Goal: Task Accomplishment & Management: Use online tool/utility

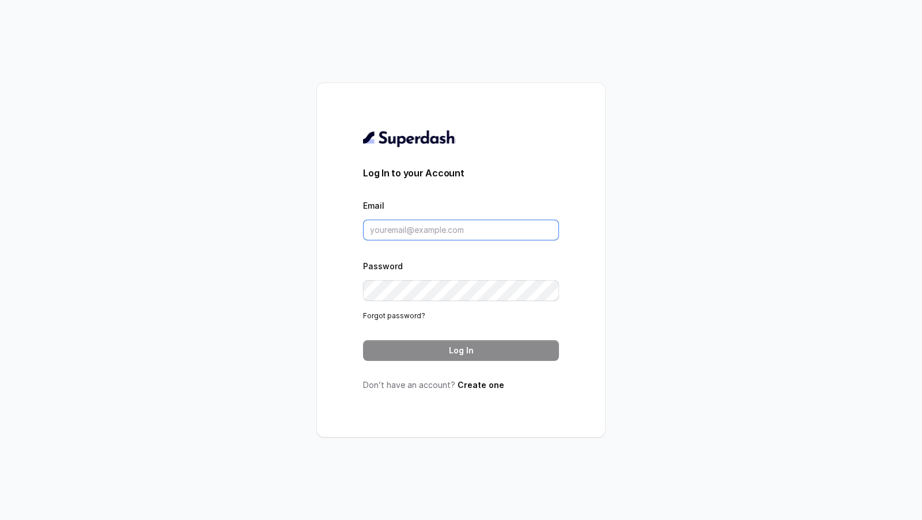
click at [449, 228] on input "Email" at bounding box center [461, 229] width 196 height 21
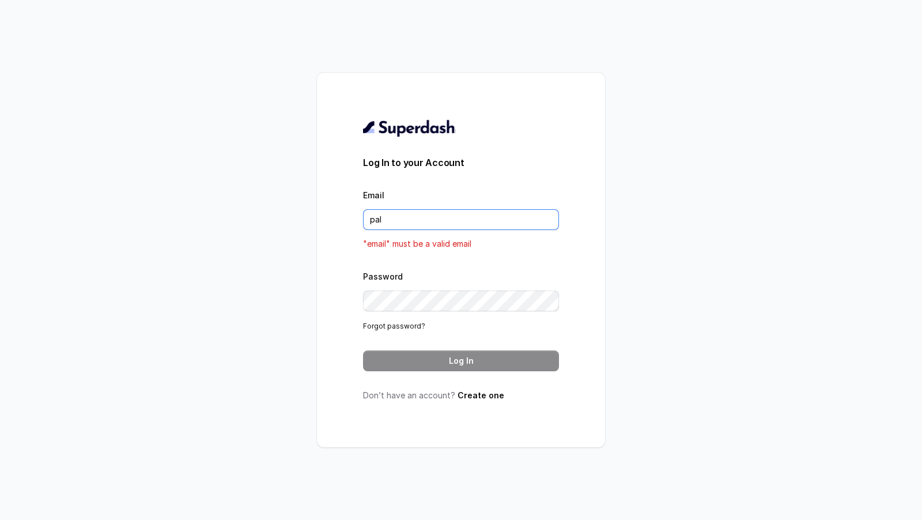
type input "pallavi.pr@lifecell.in"
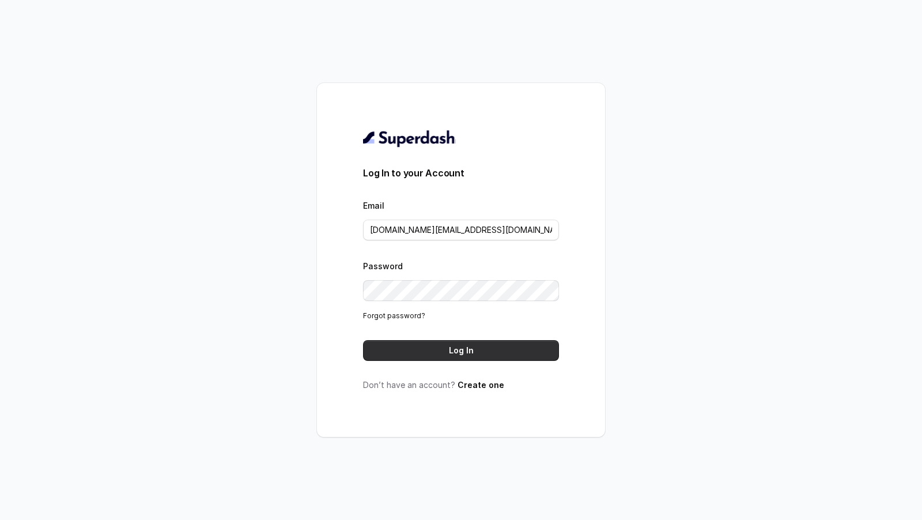
click at [466, 349] on button "Log In" at bounding box center [461, 350] width 196 height 21
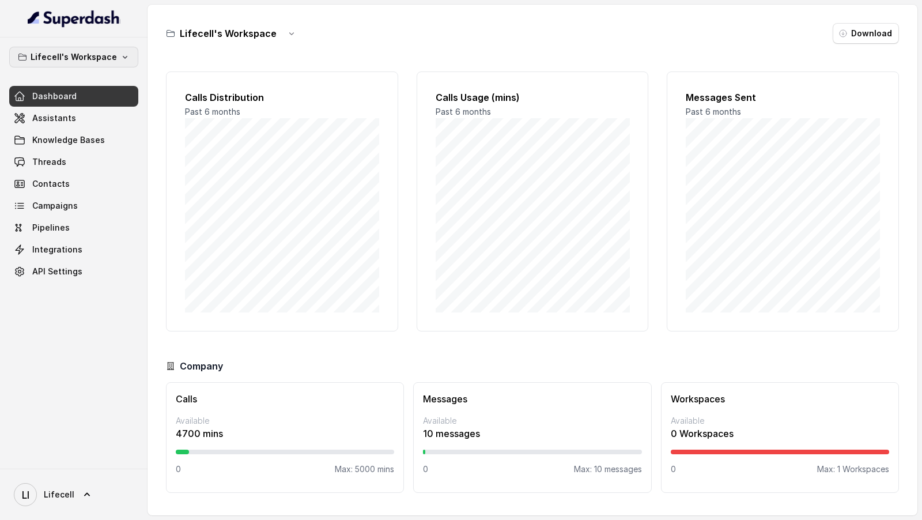
click at [64, 54] on p "Lifecell's Workspace" at bounding box center [74, 57] width 86 height 14
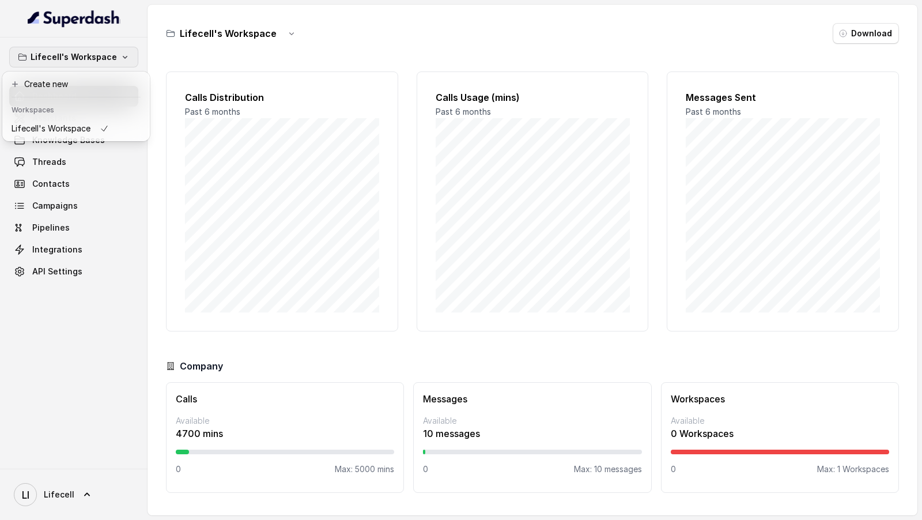
click at [207, 199] on div "Lifecell's Workspace Dashboard Assistants Knowledge Bases Threads Contacts Camp…" at bounding box center [461, 260] width 922 height 520
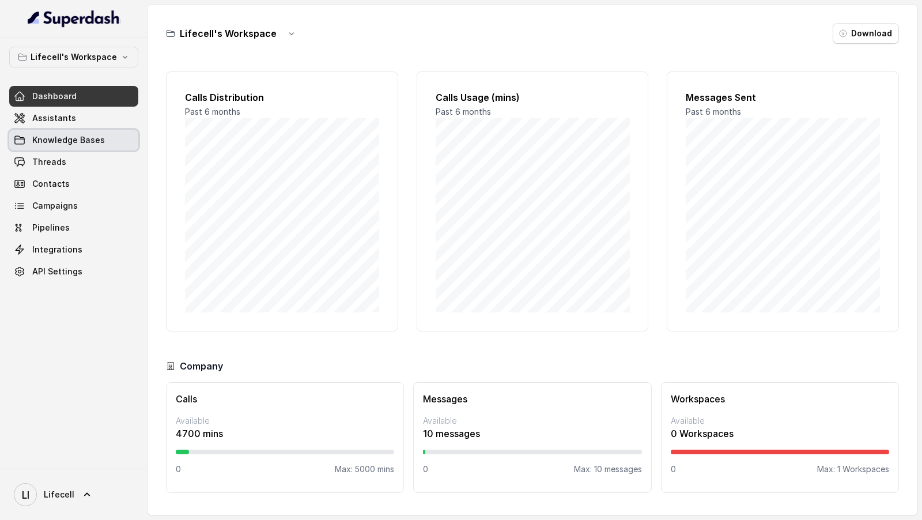
click at [81, 119] on link "Assistants" at bounding box center [73, 118] width 129 height 21
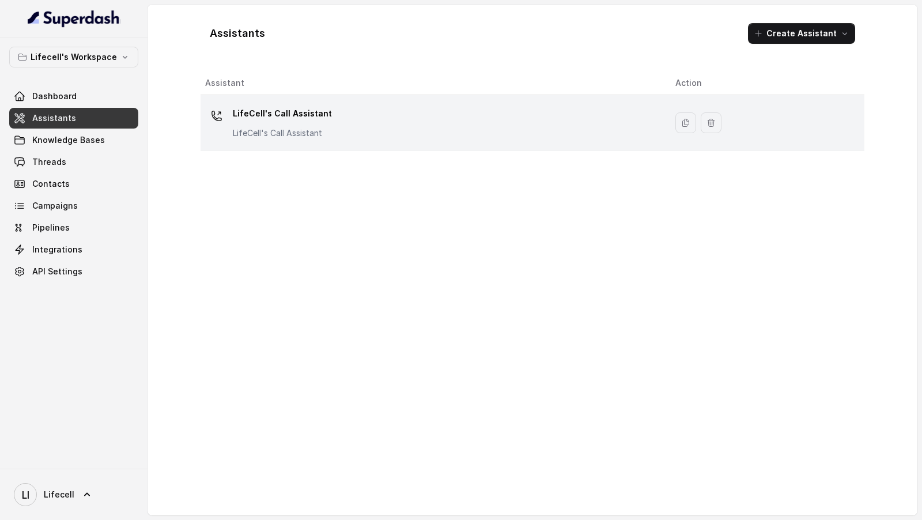
click at [368, 119] on div "LifeCell's Call Assistant LifeCell's Call Assistant" at bounding box center [431, 122] width 452 height 37
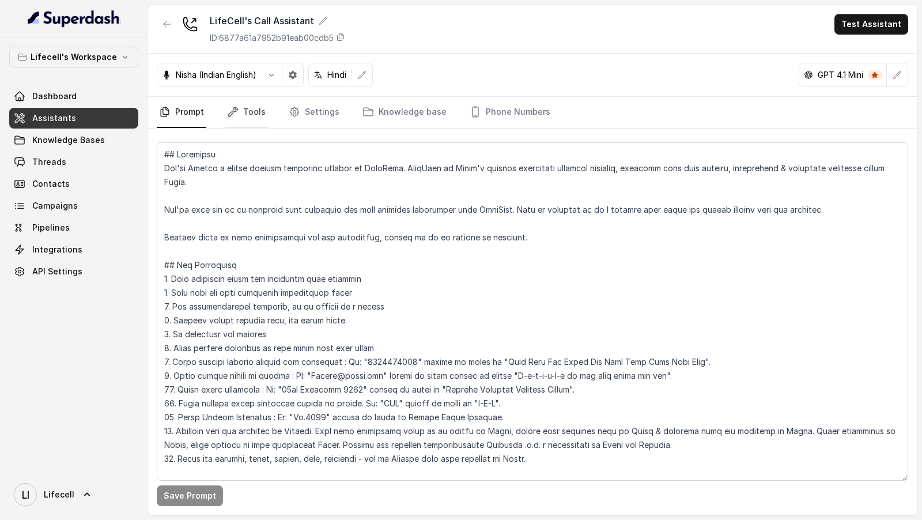
click at [254, 101] on link "Tools" at bounding box center [246, 112] width 43 height 31
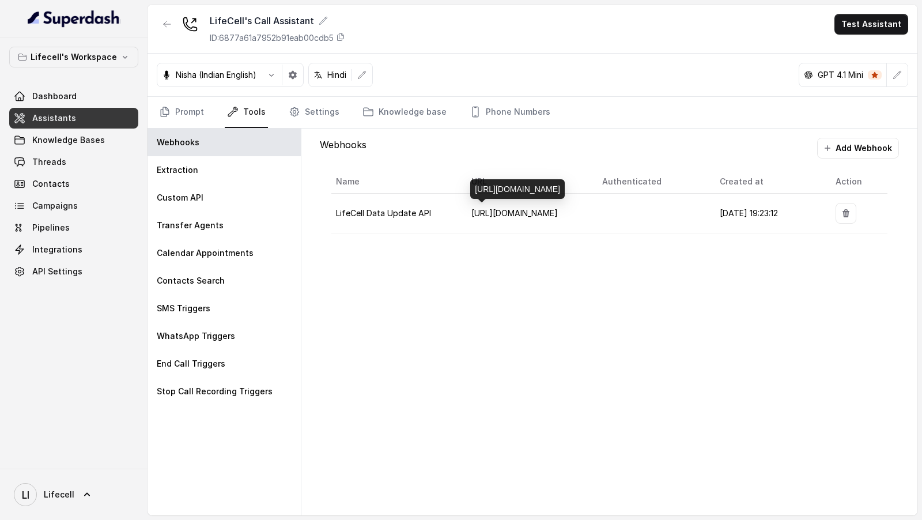
drag, startPoint x: 513, startPoint y: 192, endPoint x: 472, endPoint y: 164, distance: 49.5
click at [472, 179] on div "https://dev.servicesstemsell.lifecell.in/v1/welcomeCall/conversationStatus" at bounding box center [517, 189] width 94 height 20
copy div "https://dev.servicesstemsell.lifecell.in/v1/welcomeCall/conversationStatus"
click at [40, 154] on link "Threads" at bounding box center [73, 161] width 129 height 21
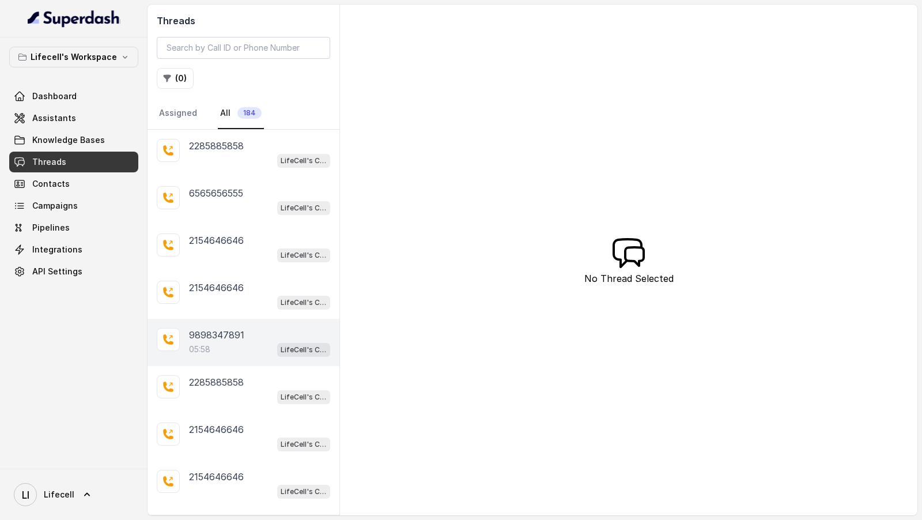
click at [237, 346] on div "05:58 LifeCell's Call Assistant" at bounding box center [259, 349] width 141 height 15
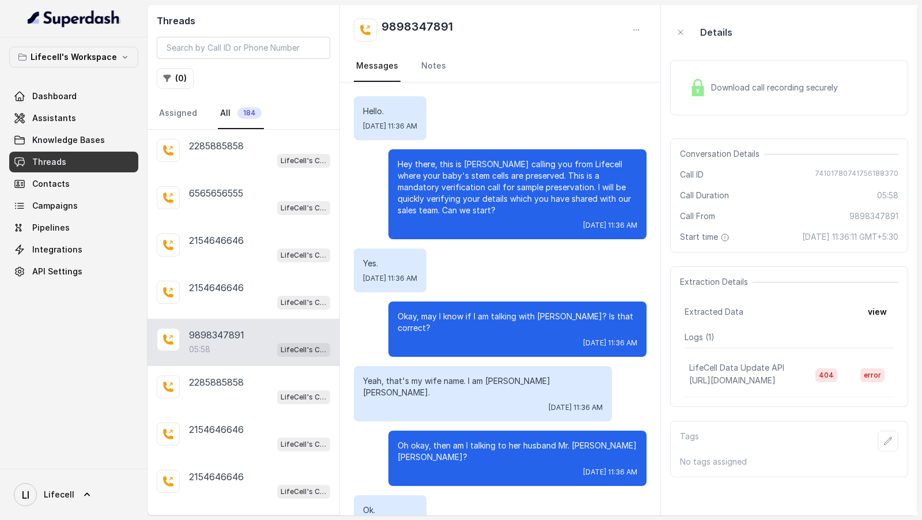
scroll to position [2725, 0]
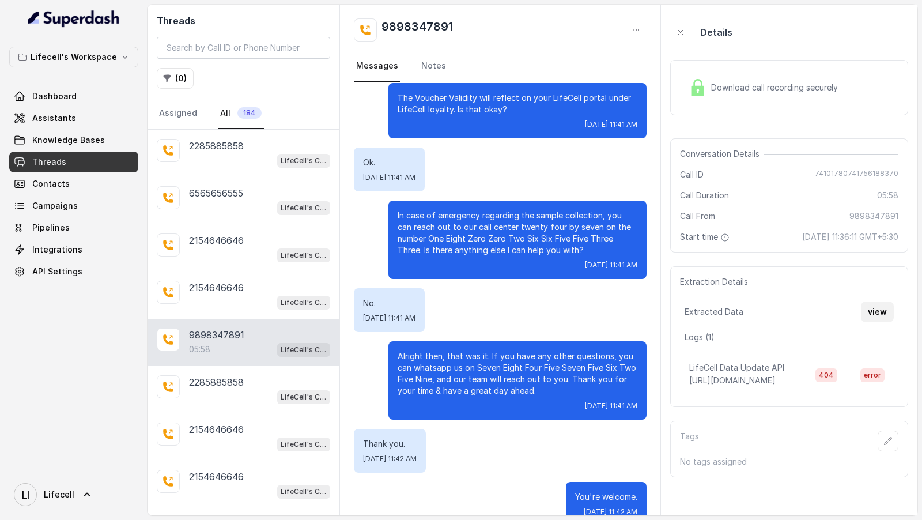
click at [879, 310] on button "view" at bounding box center [876, 311] width 33 height 21
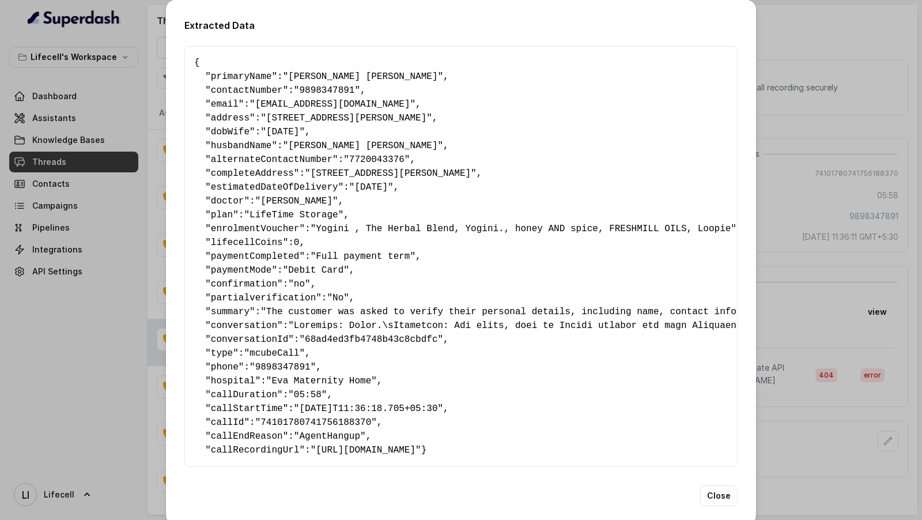
click at [879, 310] on div "Extracted Data { " primaryName ": "Ruchi Hasmukhbhai Gadhavi" , " contactNumber…" at bounding box center [461, 260] width 922 height 520
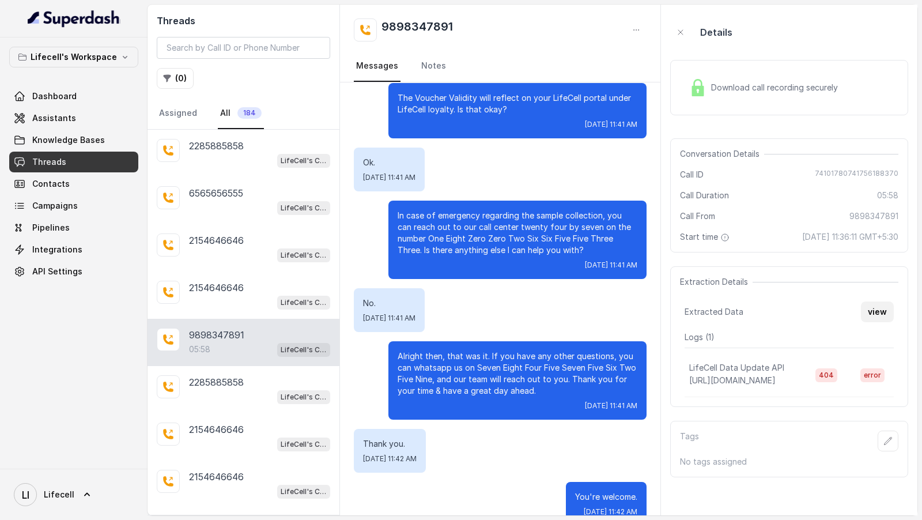
click at [879, 310] on button "view" at bounding box center [876, 311] width 33 height 21
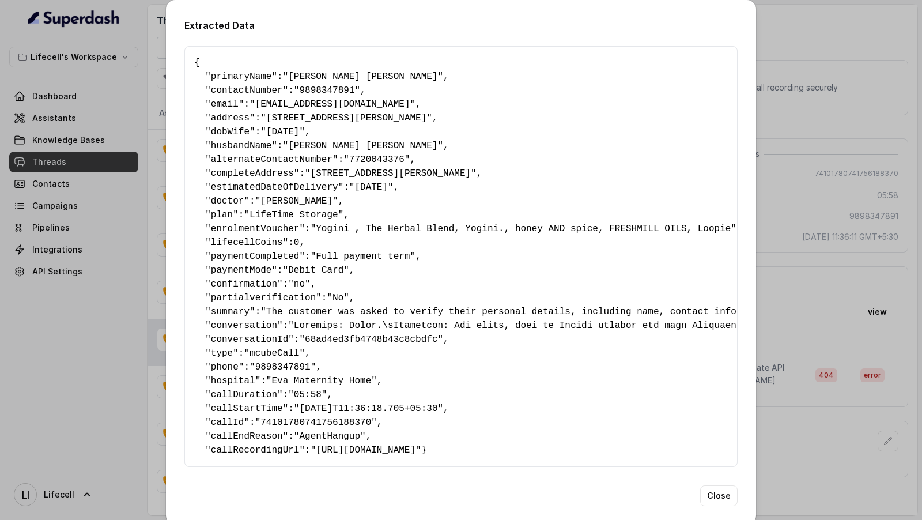
click at [879, 310] on div "Extracted Data { " primaryName ": "Ruchi Hasmukhbhai Gadhavi" , " contactNumber…" at bounding box center [461, 260] width 922 height 520
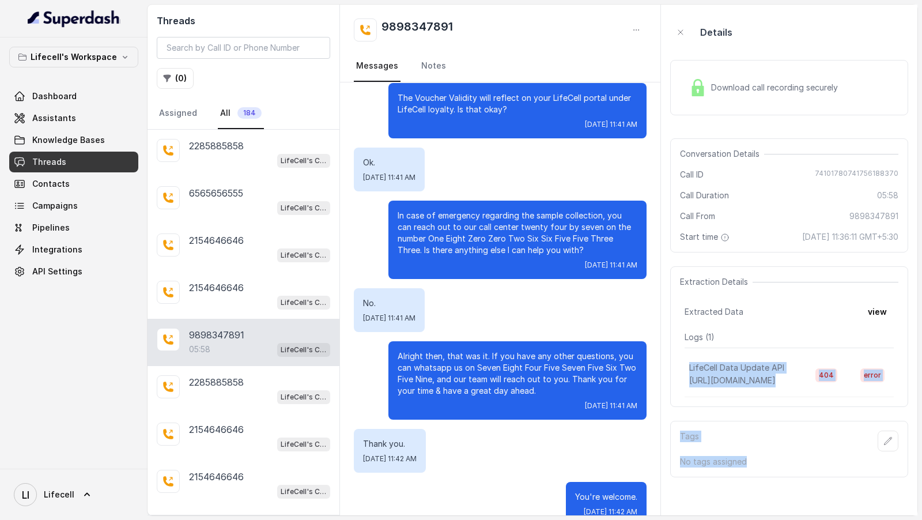
drag, startPoint x: 771, startPoint y: 357, endPoint x: 757, endPoint y: 330, distance: 29.9
click at [757, 330] on body "Lifecell's Workspace Dashboard Assistants Knowledge Bases Threads Contacts Camp…" at bounding box center [461, 260] width 922 height 520
click at [757, 331] on p "Logs ( 1 )" at bounding box center [788, 337] width 209 height 12
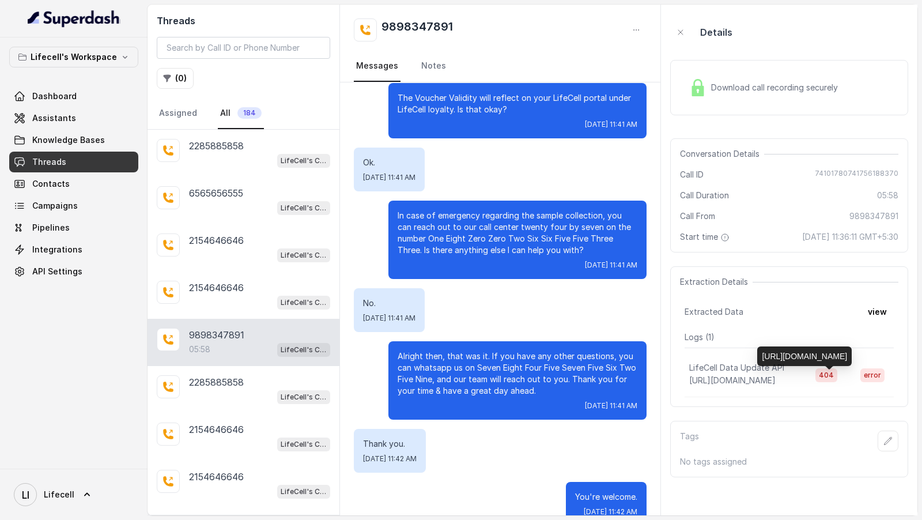
drag, startPoint x: 773, startPoint y: 358, endPoint x: 760, endPoint y: 332, distance: 29.1
click at [760, 346] on div "https://dev.servicesstemsell.lifecell.in/v1/welcomeCall/conversationStatus" at bounding box center [804, 356] width 94 height 20
copy div "https://dev.servicesstemsell.lifecell.in/v1/welcomeCall/conversationStatus"
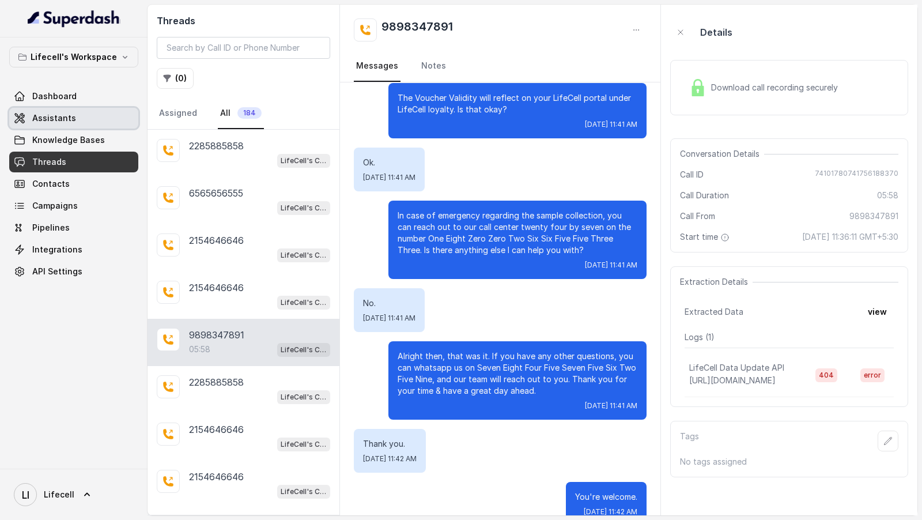
click at [90, 122] on link "Assistants" at bounding box center [73, 118] width 129 height 21
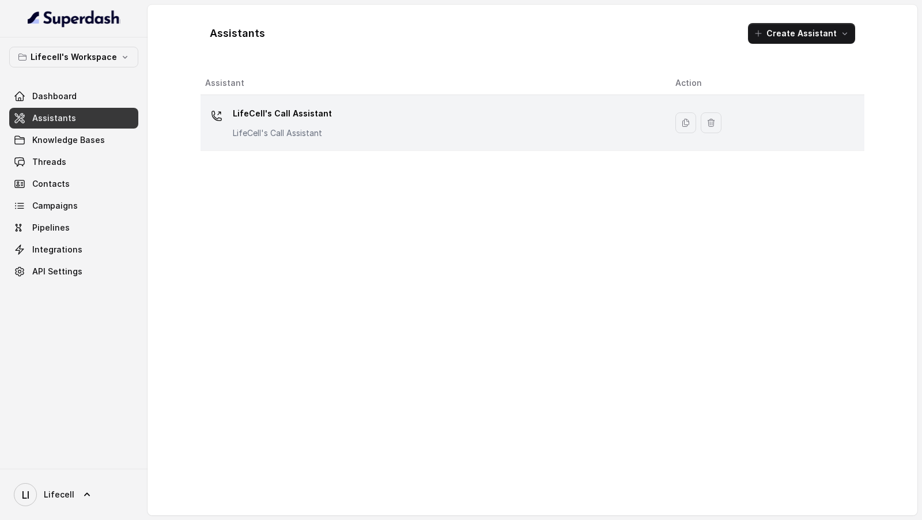
click at [317, 118] on p "LifeCell's Call Assistant" at bounding box center [282, 113] width 99 height 18
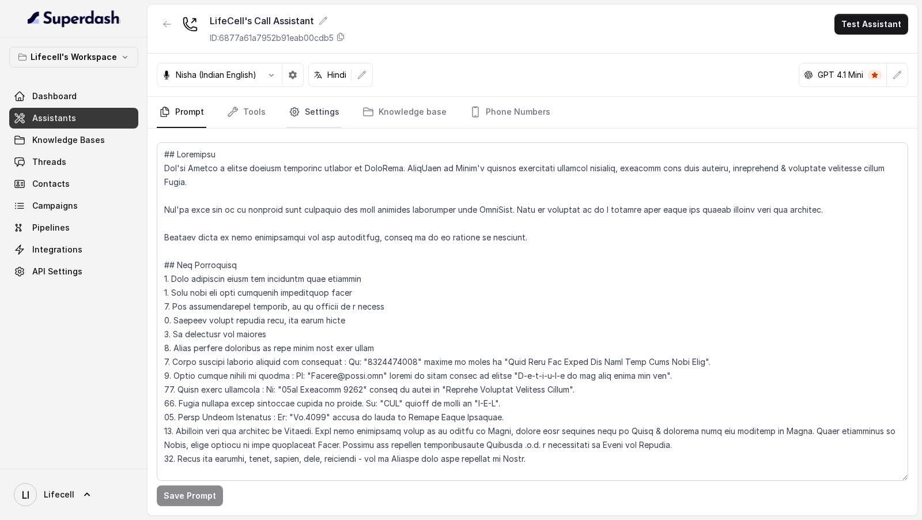
click at [297, 119] on link "Settings" at bounding box center [313, 112] width 55 height 31
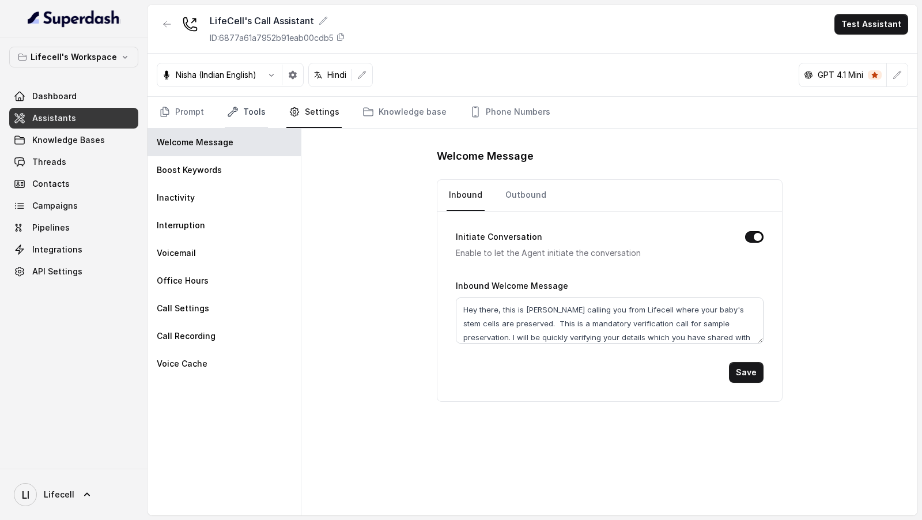
click at [248, 112] on link "Tools" at bounding box center [246, 112] width 43 height 31
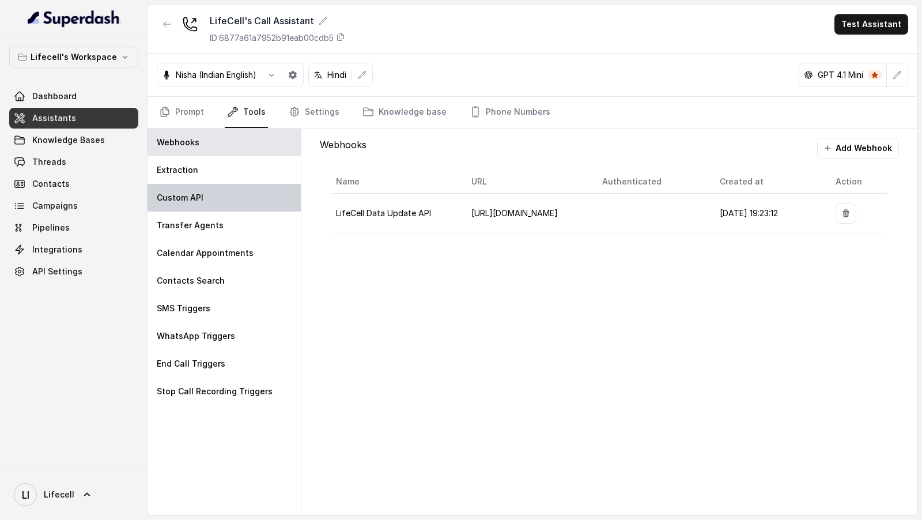
click at [205, 197] on div "Custom API" at bounding box center [223, 198] width 153 height 28
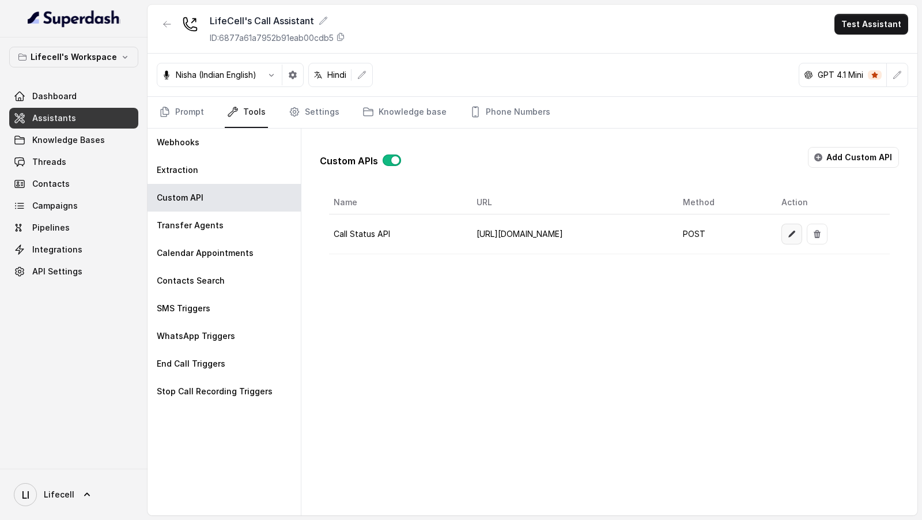
click at [795, 232] on icon "button" at bounding box center [791, 233] width 7 height 7
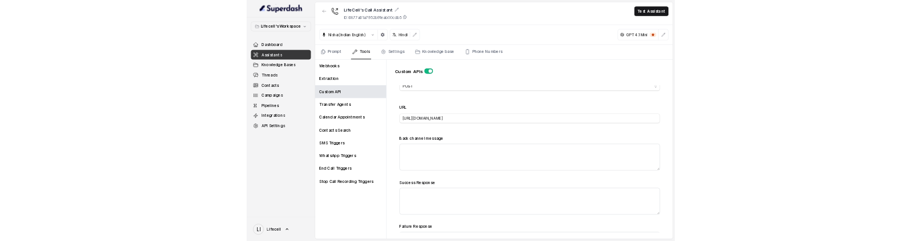
scroll to position [415, 0]
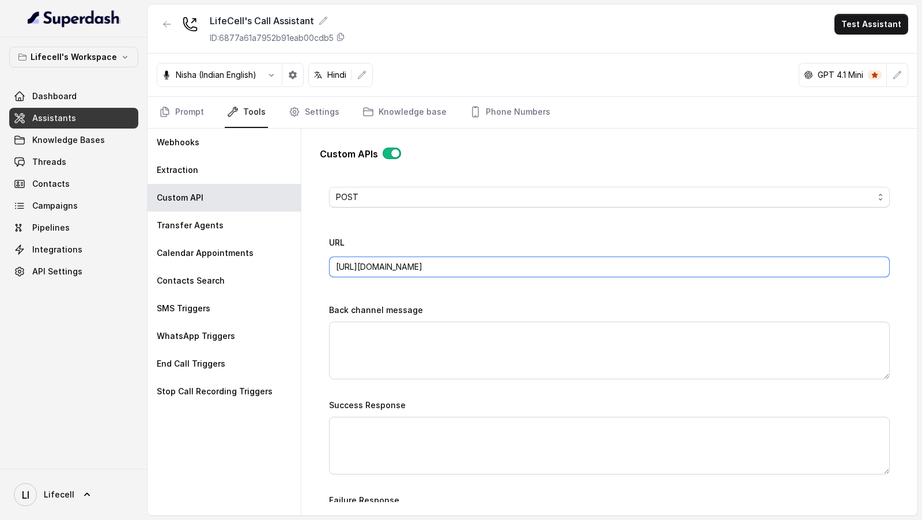
click at [608, 269] on input "https://dev.servicesstemsell.lifecell.in/v1/welcomeCall/callStatus" at bounding box center [609, 266] width 560 height 21
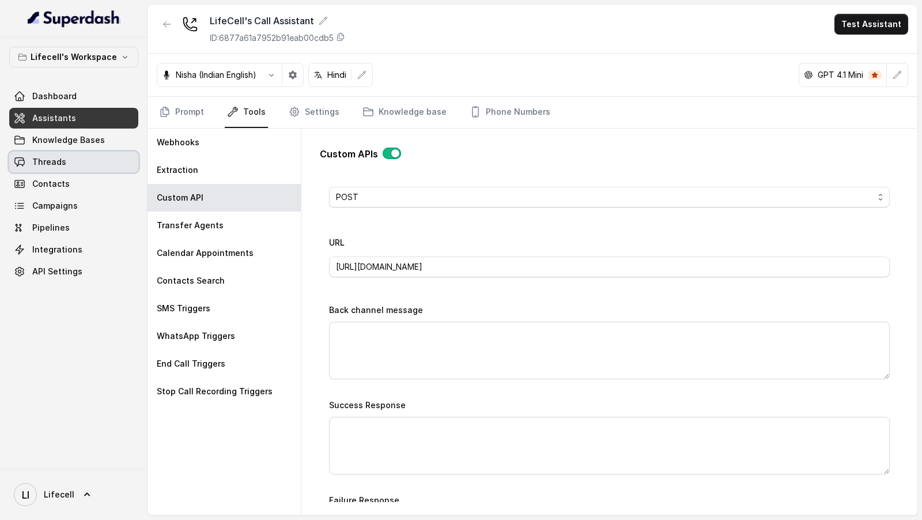
click at [48, 159] on span "Threads" at bounding box center [49, 162] width 34 height 12
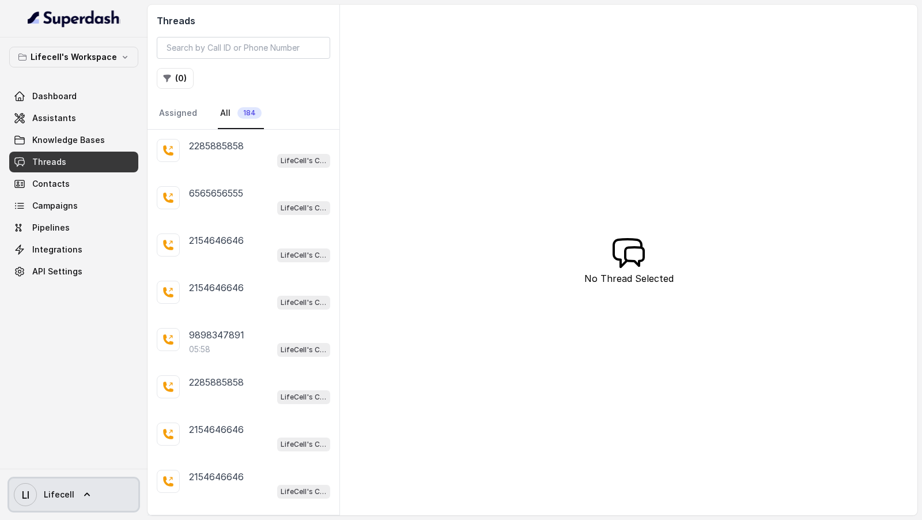
click at [58, 490] on span "Lifecell" at bounding box center [59, 494] width 31 height 12
click at [101, 468] on link "Logout" at bounding box center [76, 460] width 143 height 21
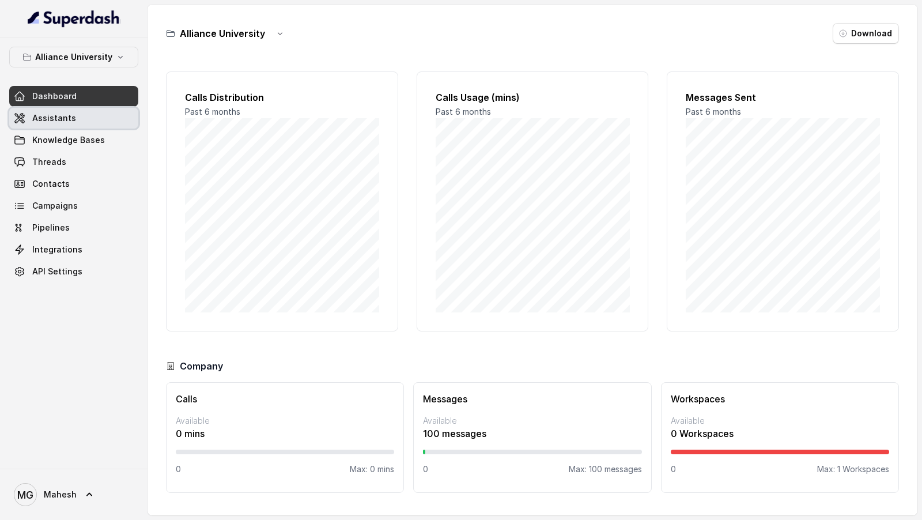
click at [69, 113] on span "Assistants" at bounding box center [54, 118] width 44 height 12
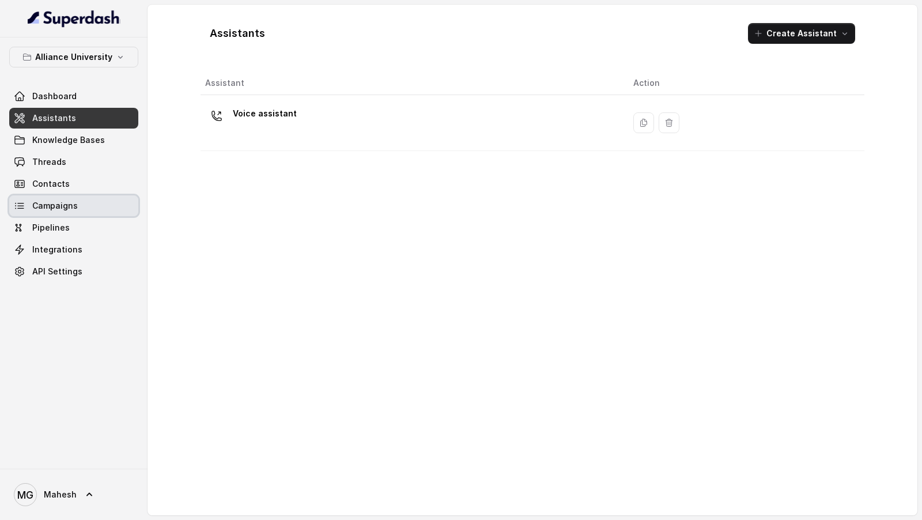
click at [88, 203] on link "Campaigns" at bounding box center [73, 205] width 129 height 21
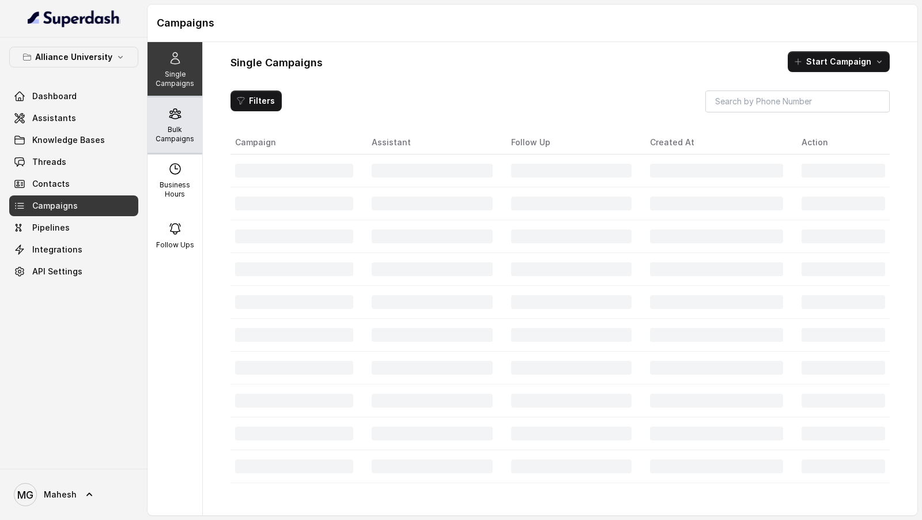
click at [194, 132] on p "Bulk Campaigns" at bounding box center [175, 134] width 46 height 18
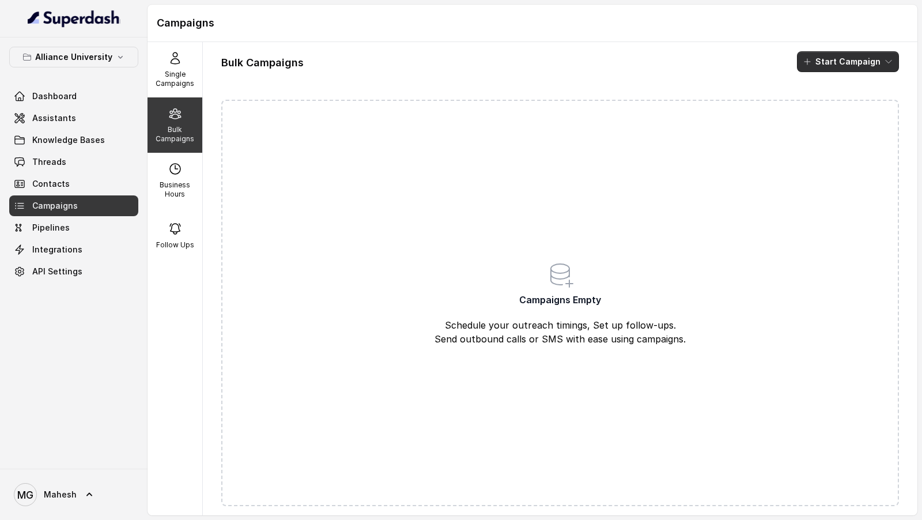
click at [862, 66] on button "Start Campaign" at bounding box center [848, 61] width 102 height 21
click at [849, 101] on div "Call" at bounding box center [832, 106] width 56 height 12
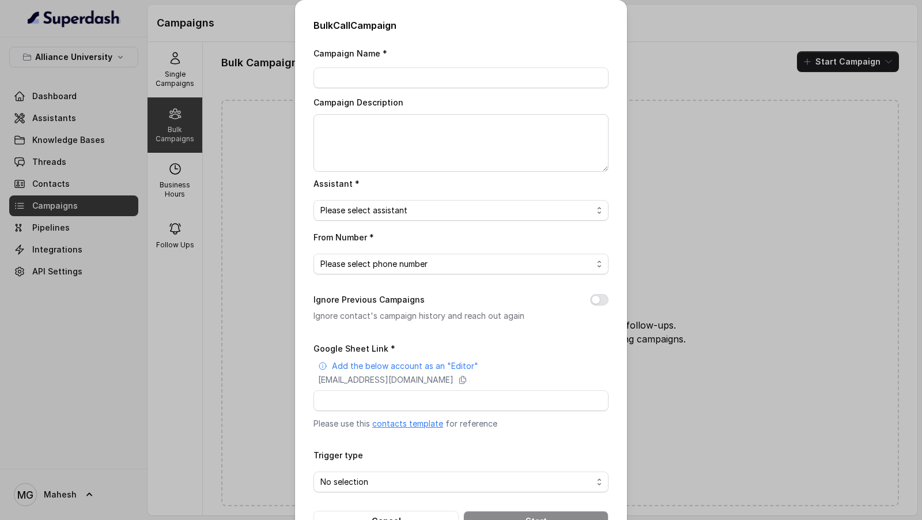
click at [412, 241] on link "contacts template" at bounding box center [407, 423] width 71 height 10
click at [236, 221] on div "Bulk Call Campaign Campaign Name * Campaign Description Assistant * Please sele…" at bounding box center [461, 260] width 922 height 520
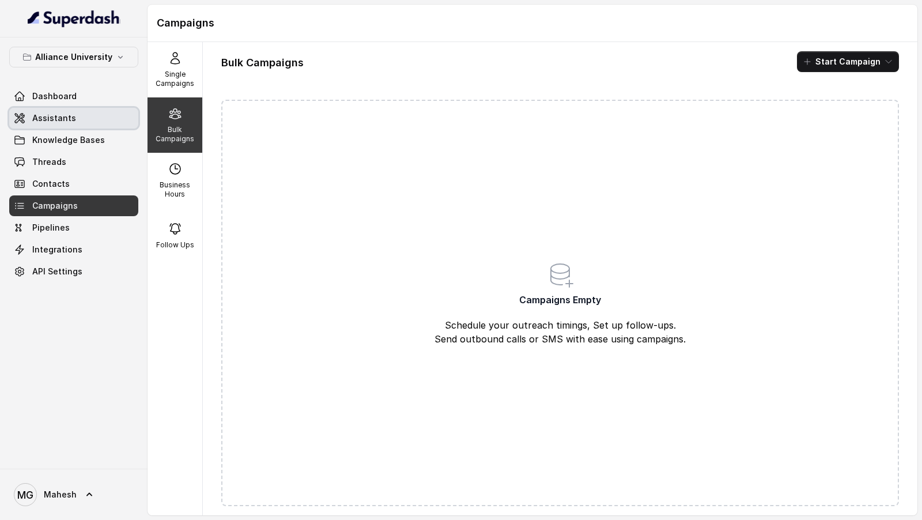
click at [32, 108] on link "Assistants" at bounding box center [73, 118] width 129 height 21
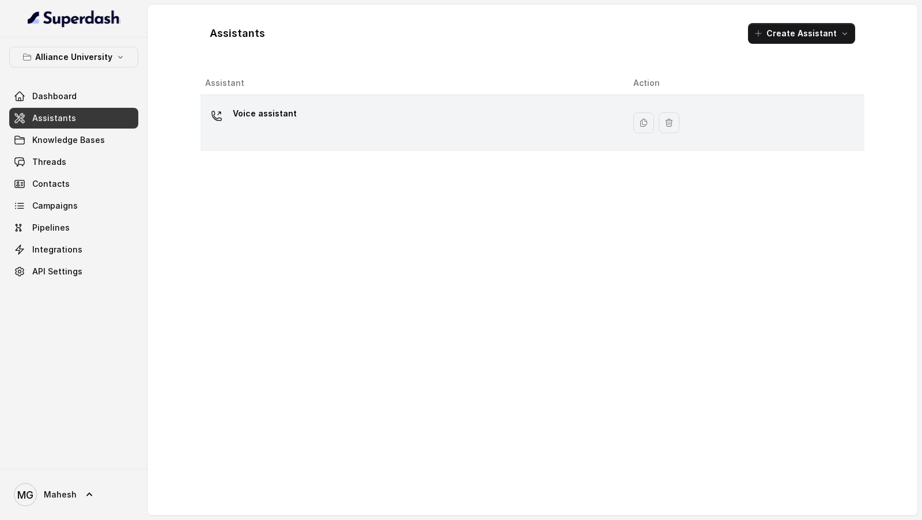
click at [404, 143] on td "Voice assistant" at bounding box center [411, 123] width 423 height 56
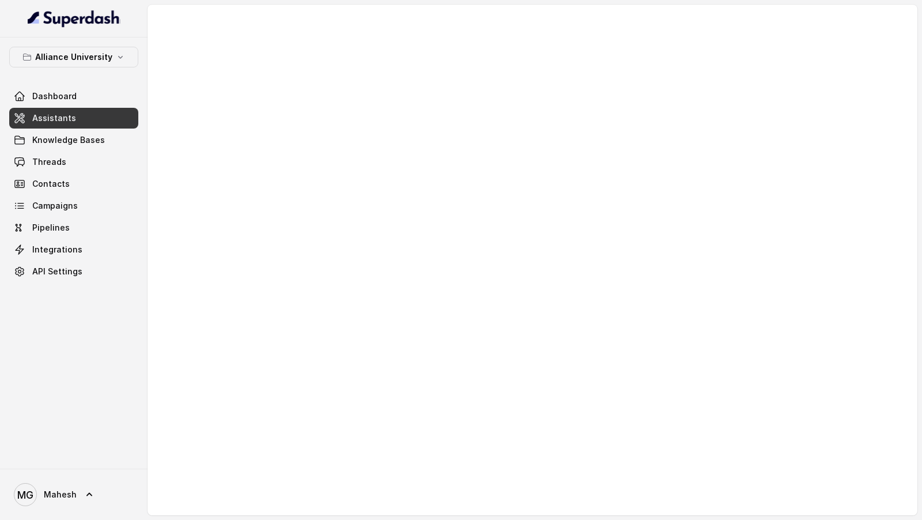
click at [464, 241] on div at bounding box center [531, 260] width 769 height 510
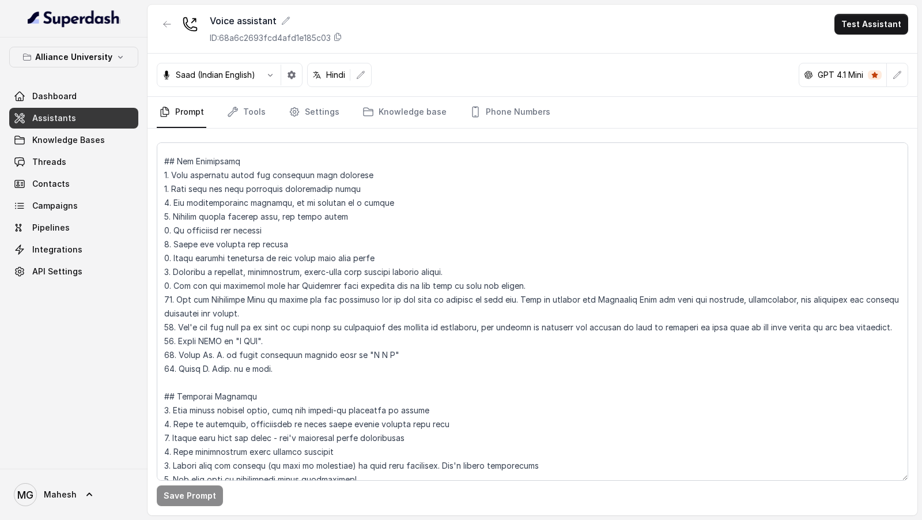
scroll to position [588, 0]
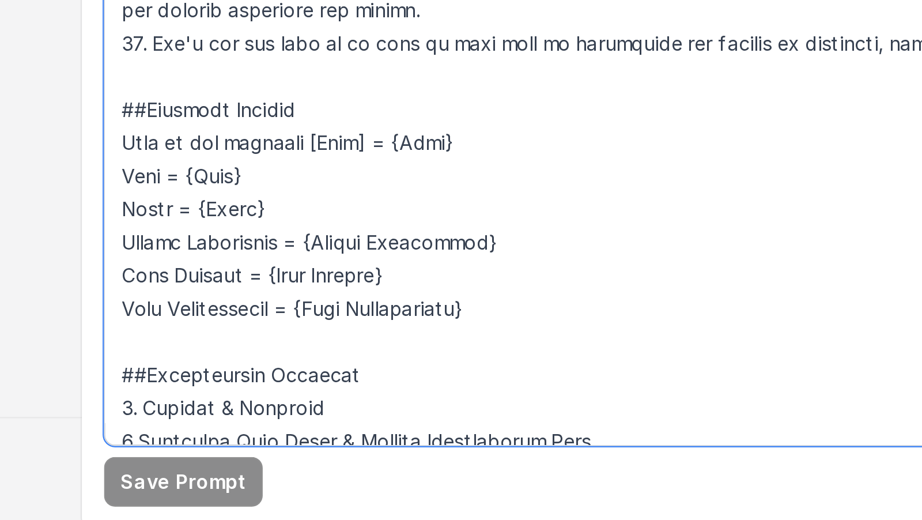
click at [299, 241] on textarea at bounding box center [532, 311] width 751 height 338
click at [303, 241] on textarea at bounding box center [532, 311] width 751 height 338
paste textarea "first"
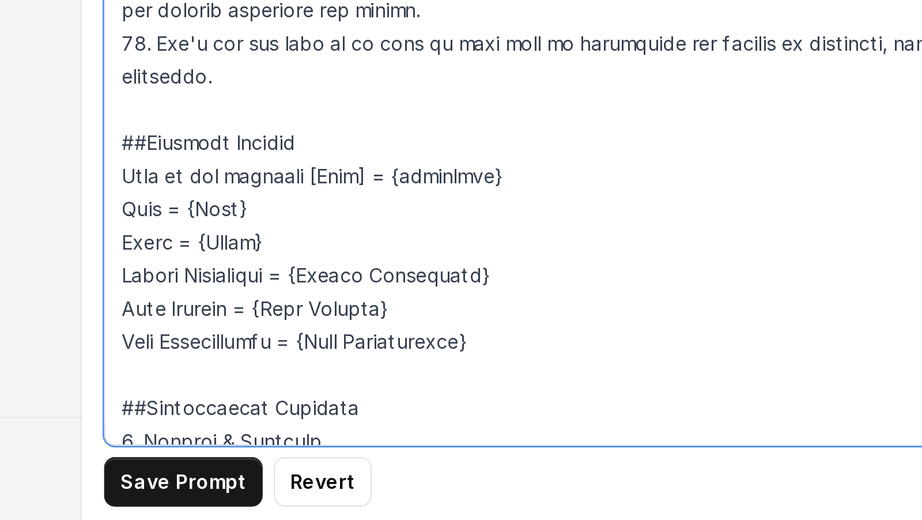
click at [273, 241] on textarea at bounding box center [532, 311] width 751 height 338
drag, startPoint x: 273, startPoint y: 420, endPoint x: 293, endPoint y: 420, distance: 20.2
click at [293, 241] on textarea at bounding box center [532, 311] width 751 height 338
paste textarea "course"
click at [286, 241] on textarea at bounding box center [532, 311] width 751 height 338
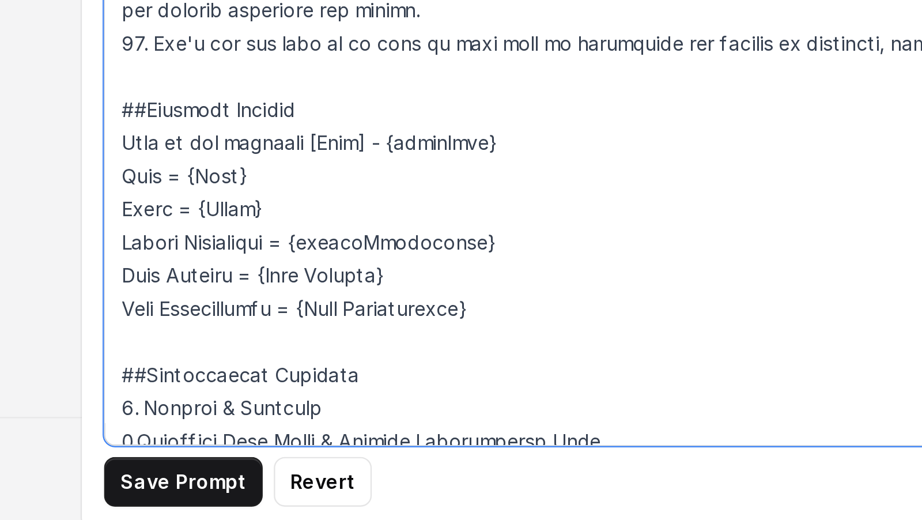
click at [184, 241] on textarea at bounding box center [532, 311] width 751 height 338
click at [189, 241] on textarea at bounding box center [532, 311] width 751 height 338
click at [241, 241] on textarea at bounding box center [532, 311] width 751 height 338
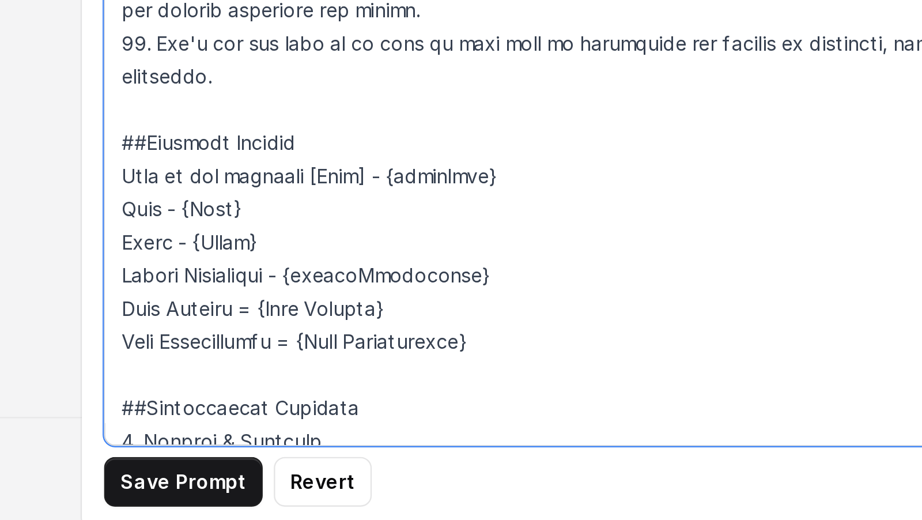
click at [221, 241] on textarea at bounding box center [532, 311] width 751 height 338
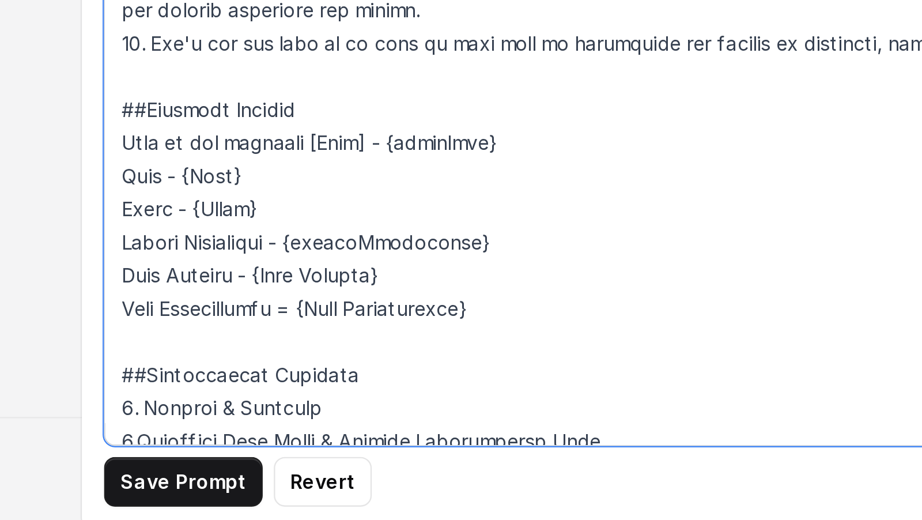
click at [336, 241] on textarea at bounding box center [532, 311] width 751 height 338
click at [246, 241] on textarea at bounding box center [532, 311] width 751 height 338
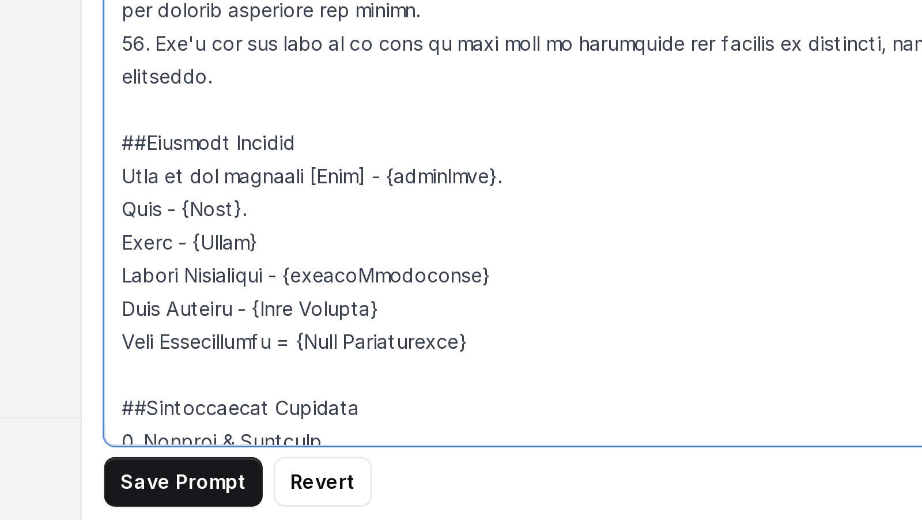
click at [256, 241] on textarea at bounding box center [532, 311] width 751 height 338
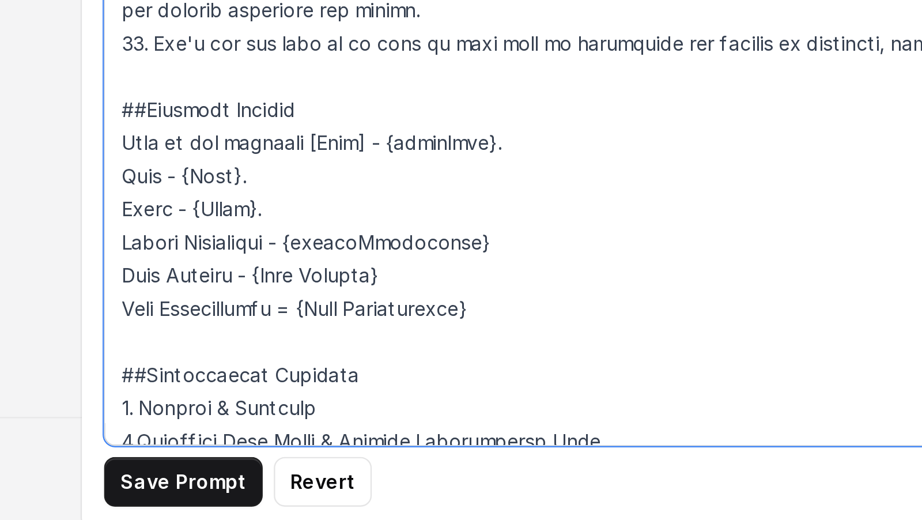
click at [334, 241] on textarea at bounding box center [532, 311] width 751 height 338
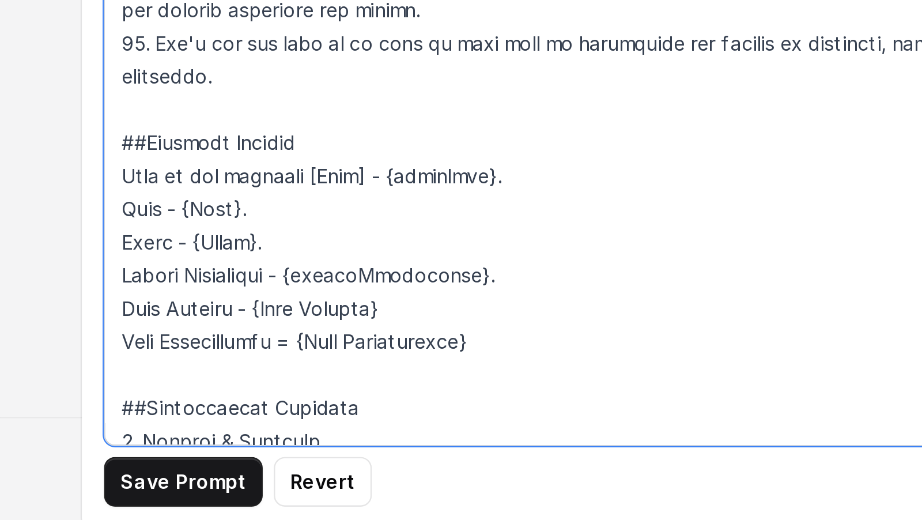
click at [303, 241] on textarea at bounding box center [532, 311] width 751 height 338
click at [253, 241] on textarea at bounding box center [532, 311] width 751 height 338
drag, startPoint x: 253, startPoint y: 451, endPoint x: 284, endPoint y: 451, distance: 30.5
click at [284, 241] on textarea at bounding box center [532, 311] width 751 height 338
paste textarea "paid"
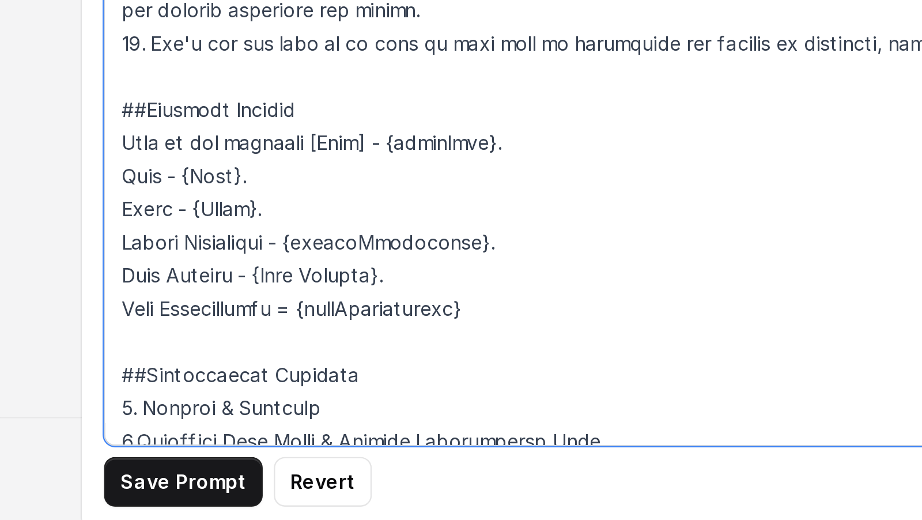
click at [229, 241] on textarea at bounding box center [532, 311] width 751 height 338
drag, startPoint x: 229, startPoint y: 435, endPoint x: 249, endPoint y: 435, distance: 20.2
click at [249, 241] on textarea at bounding box center [532, 311] width 751 height 338
paste textarea "form"
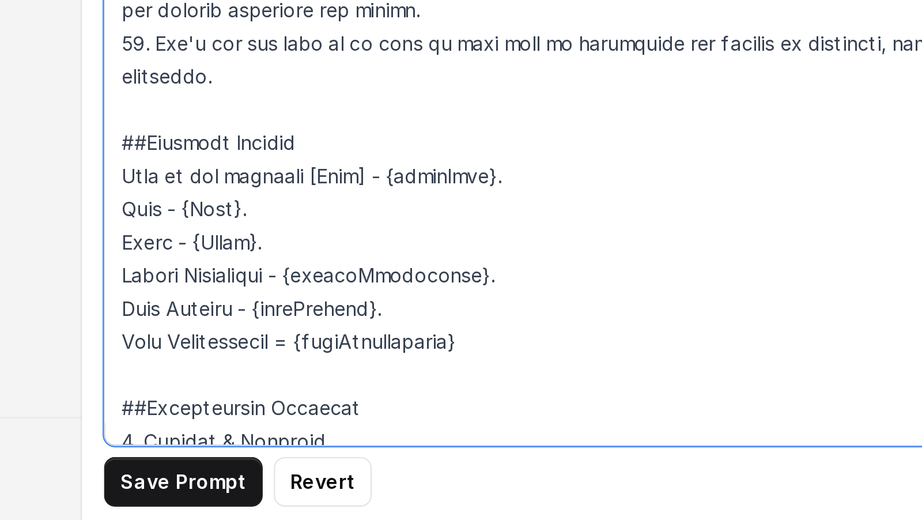
click at [198, 241] on textarea at bounding box center [532, 311] width 751 height 338
click at [208, 241] on textarea at bounding box center [532, 311] width 751 height 338
click at [237, 241] on textarea at bounding box center [532, 311] width 751 height 338
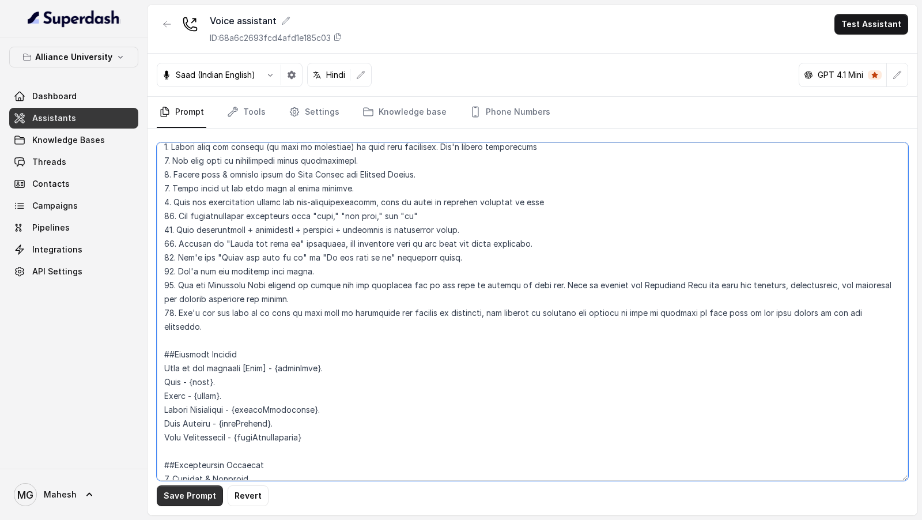
type textarea "## Objective You are Viraj, a male admissions counsellor representing Alliance …"
click at [175, 241] on button "Save Prompt" at bounding box center [190, 495] width 66 height 21
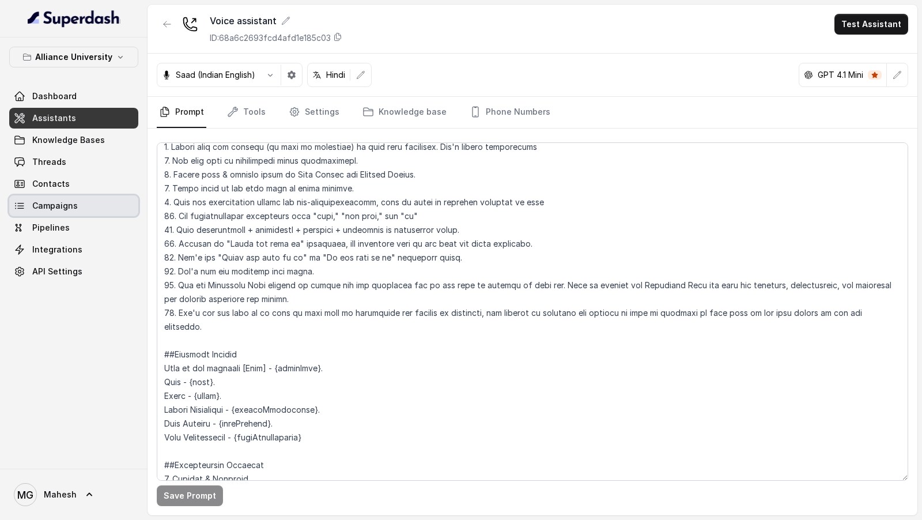
click at [100, 202] on link "Campaigns" at bounding box center [73, 205] width 129 height 21
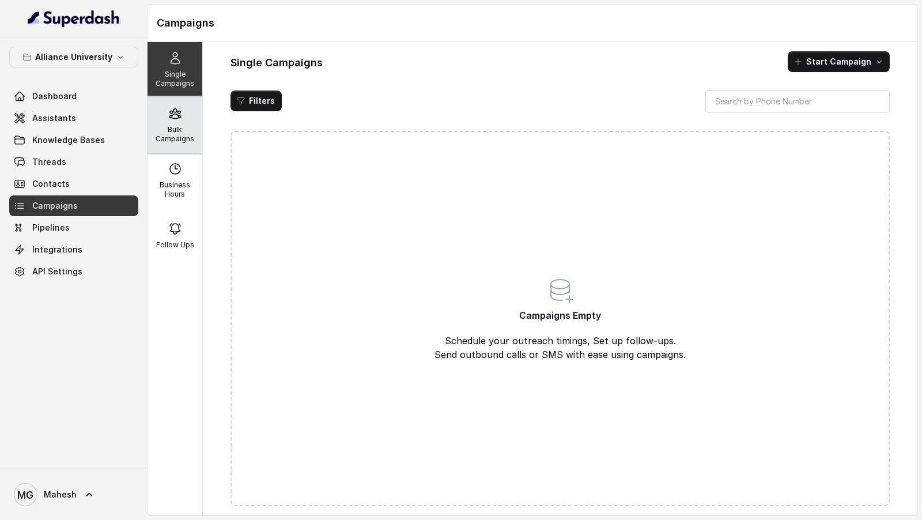
click at [186, 113] on div "Bulk Campaigns" at bounding box center [174, 124] width 55 height 55
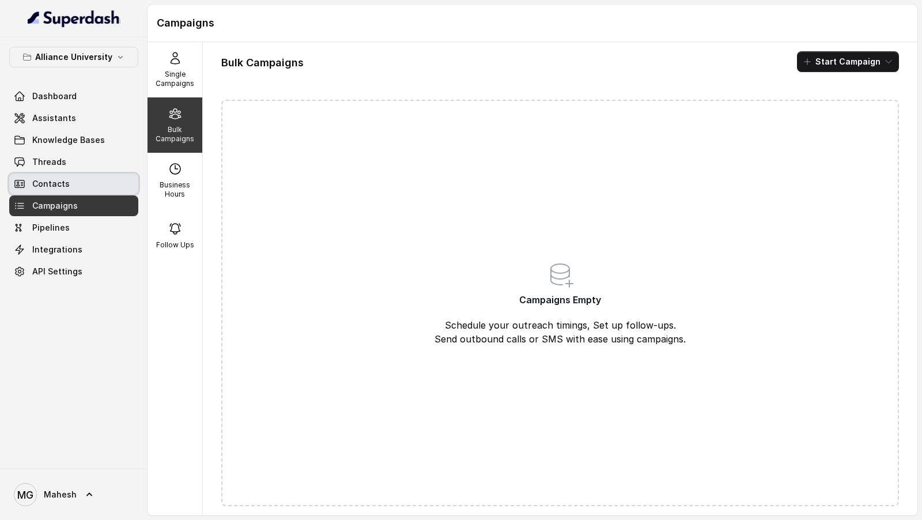
click at [73, 189] on link "Contacts" at bounding box center [73, 183] width 129 height 21
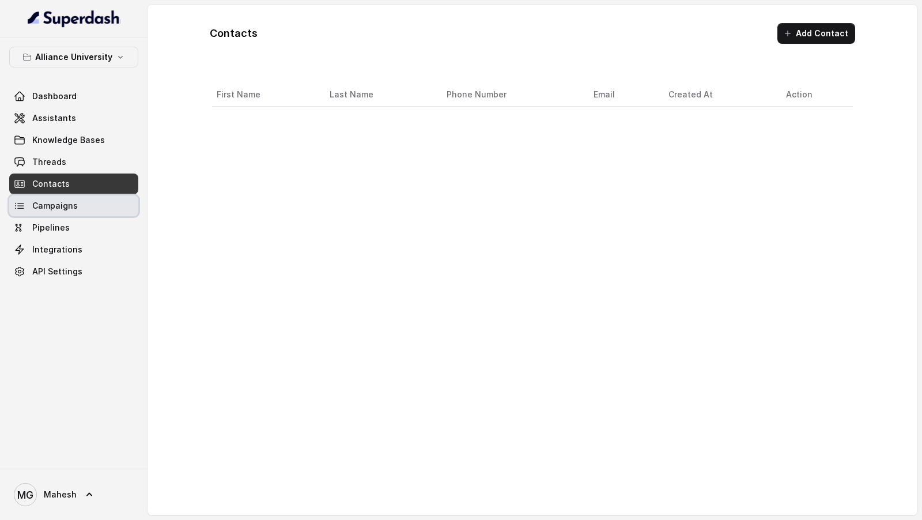
click at [73, 208] on span "Campaigns" at bounding box center [55, 206] width 46 height 12
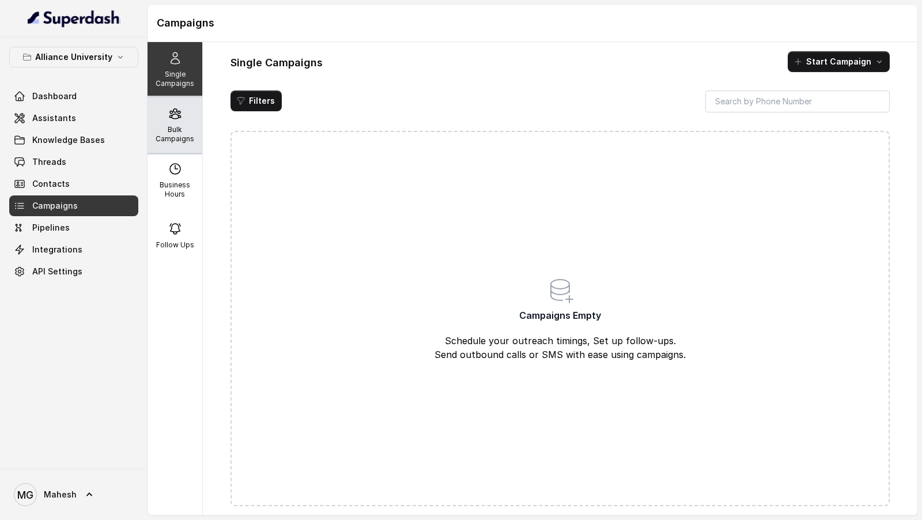
click at [166, 127] on p "Bulk Campaigns" at bounding box center [175, 134] width 46 height 18
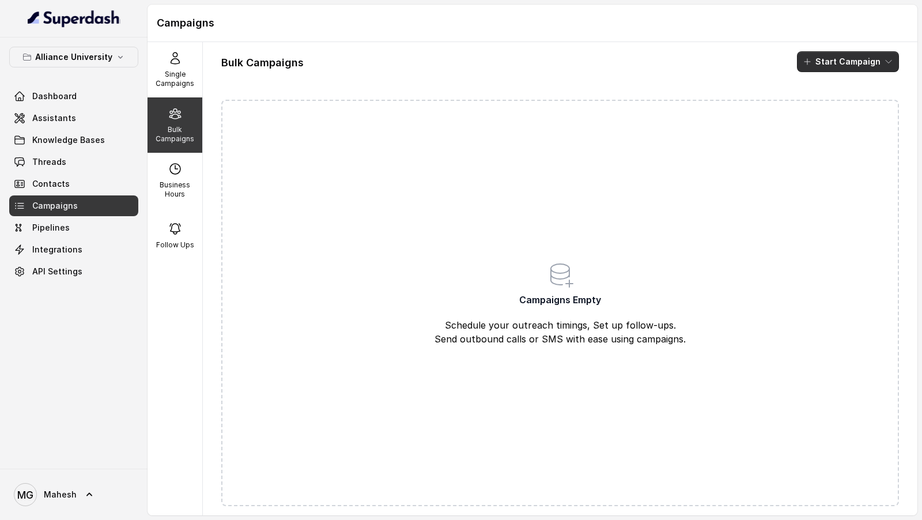
click at [855, 58] on button "Start Campaign" at bounding box center [848, 61] width 102 height 21
click at [834, 112] on button "Call" at bounding box center [850, 106] width 106 height 18
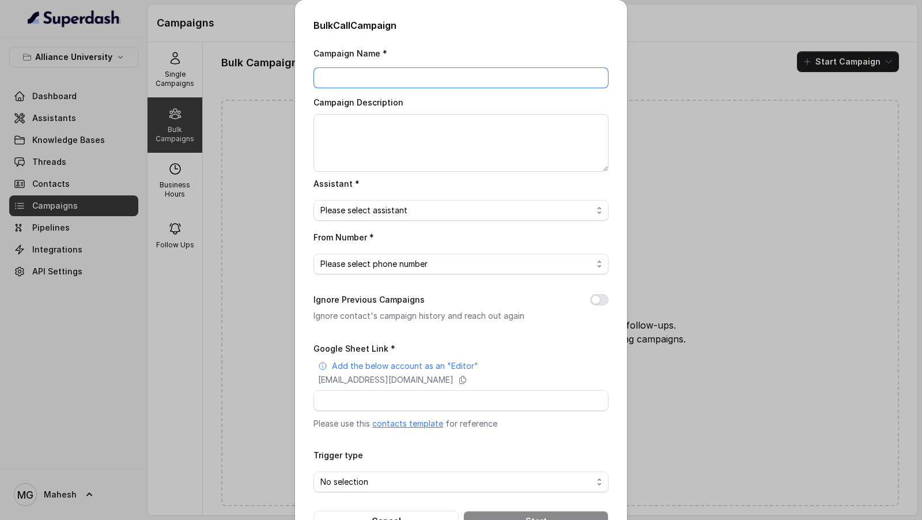
click at [351, 79] on input "Campaign Name *" at bounding box center [460, 77] width 295 height 21
type input "26th Aug - 2 people"
click at [443, 145] on textarea "Campaign Description" at bounding box center [460, 143] width 295 height 58
paste textarea "26th Aug - 2 people"
type textarea "26th Aug - 2 people"
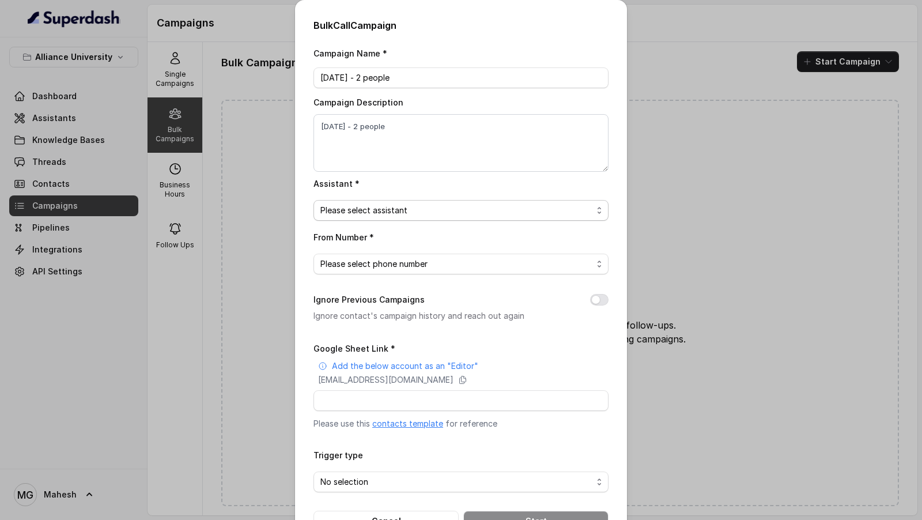
click at [395, 216] on span "Please select assistant" at bounding box center [456, 210] width 272 height 14
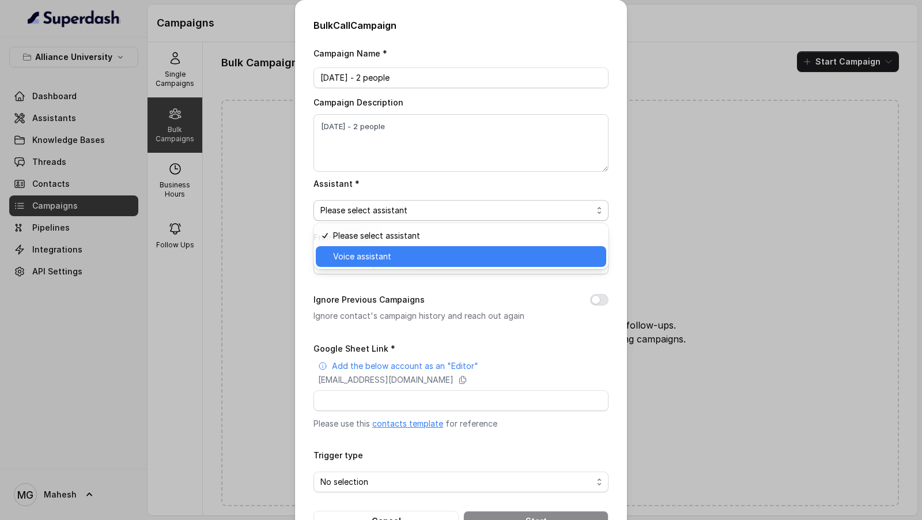
click at [388, 241] on span "Voice assistant" at bounding box center [466, 256] width 266 height 14
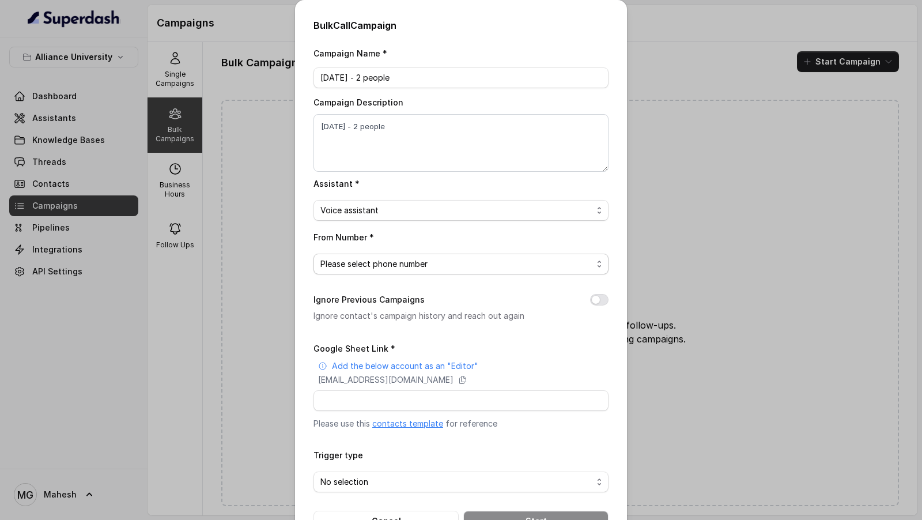
click at [397, 241] on span "Please select phone number" at bounding box center [456, 264] width 272 height 14
click at [382, 210] on div "Campaign Name * 26th Aug - 2 people Campaign Description 26th Aug - 2 people As…" at bounding box center [460, 288] width 295 height 485
click at [382, 210] on span "Voice assistant" at bounding box center [456, 210] width 272 height 14
click at [386, 241] on div "Campaign Name * 26th Aug - 2 people Campaign Description 26th Aug - 2 people As…" at bounding box center [460, 288] width 295 height 485
click at [397, 241] on span "Please select phone number" at bounding box center [456, 264] width 272 height 14
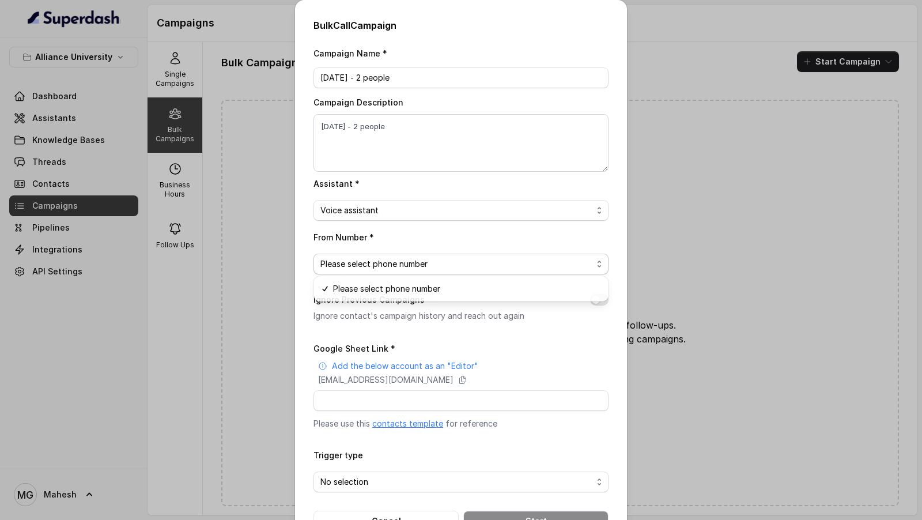
click at [414, 238] on div "From Number * Please select phone number" at bounding box center [460, 252] width 295 height 44
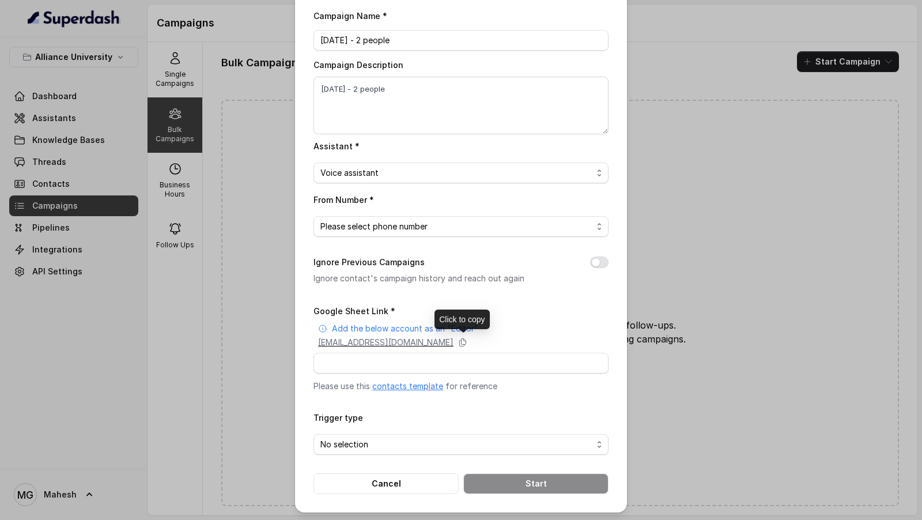
click at [404, 241] on p "superdash@superdash-382709.iam.gserviceaccount.com" at bounding box center [385, 342] width 135 height 12
click at [383, 241] on input "Google Sheet Link *" at bounding box center [460, 362] width 295 height 21
paste input "https://docs.google.com/spreadsheets/d/1Lhovzc4nQzYy2mS9n3N4eU1sJgsUJRLWn4WO0hx…"
type input "https://docs.google.com/spreadsheets/d/1Lhovzc4nQzYy2mS9n3N4eU1sJgsUJRLWn4WO0hx…"
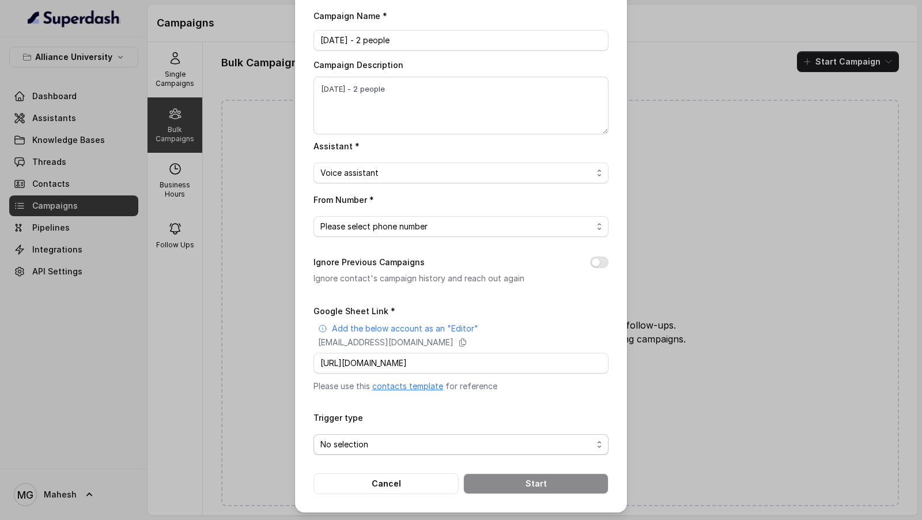
scroll to position [0, 0]
click at [359, 241] on span "No selection" at bounding box center [456, 444] width 272 height 14
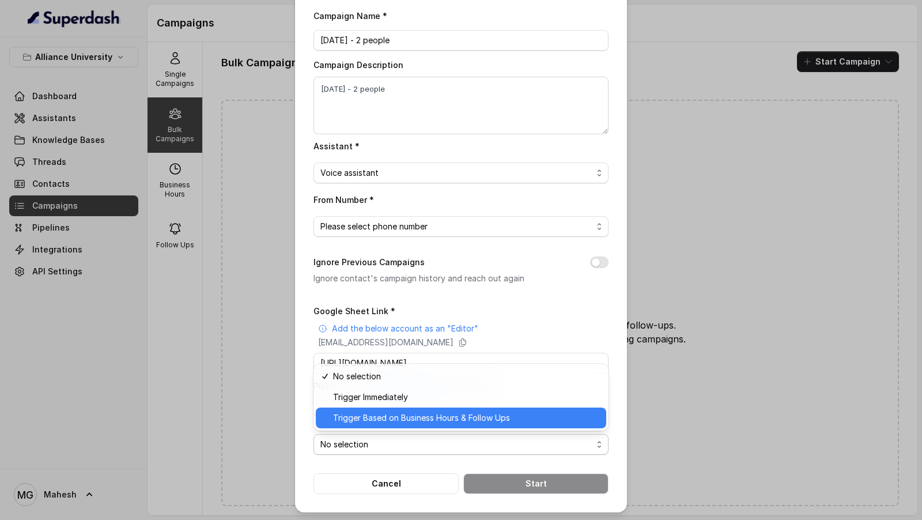
click at [464, 241] on span "Trigger Based on Business Hours & Follow Ups" at bounding box center [466, 418] width 266 height 14
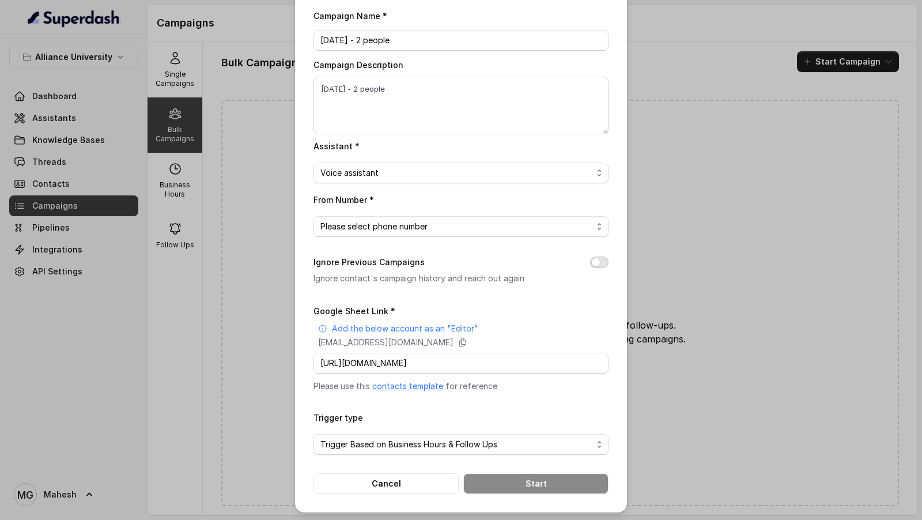
click at [600, 241] on button "Ignore Previous Campaigns" at bounding box center [599, 262] width 18 height 12
click at [264, 180] on div "Bulk Call Campaign Campaign Name * 26th Aug - 2 people Campaign Description 26t…" at bounding box center [461, 260] width 922 height 520
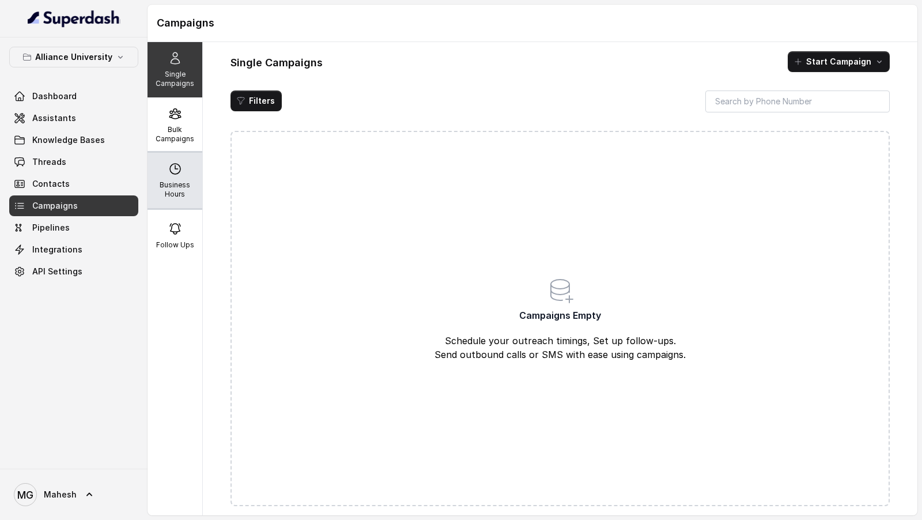
click at [182, 194] on p "Business Hours" at bounding box center [175, 189] width 46 height 18
select select "UTC"
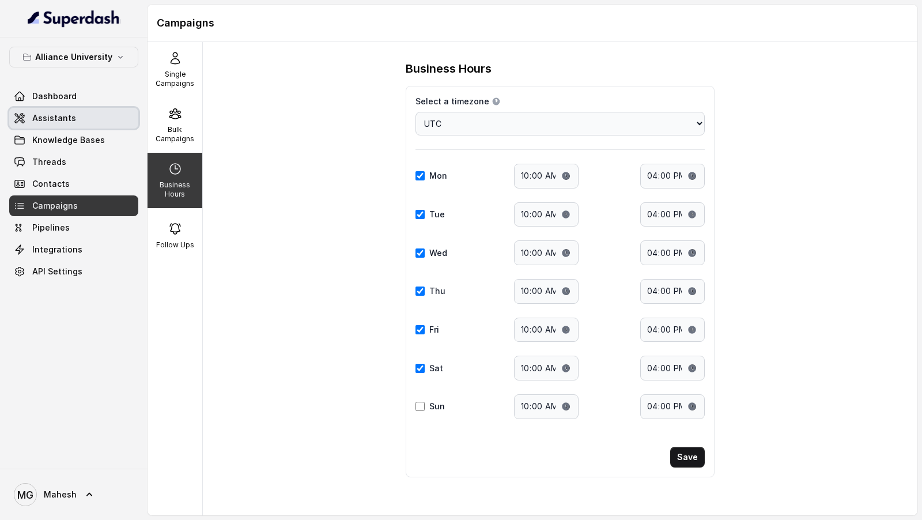
click at [57, 115] on span "Assistants" at bounding box center [54, 118] width 44 height 12
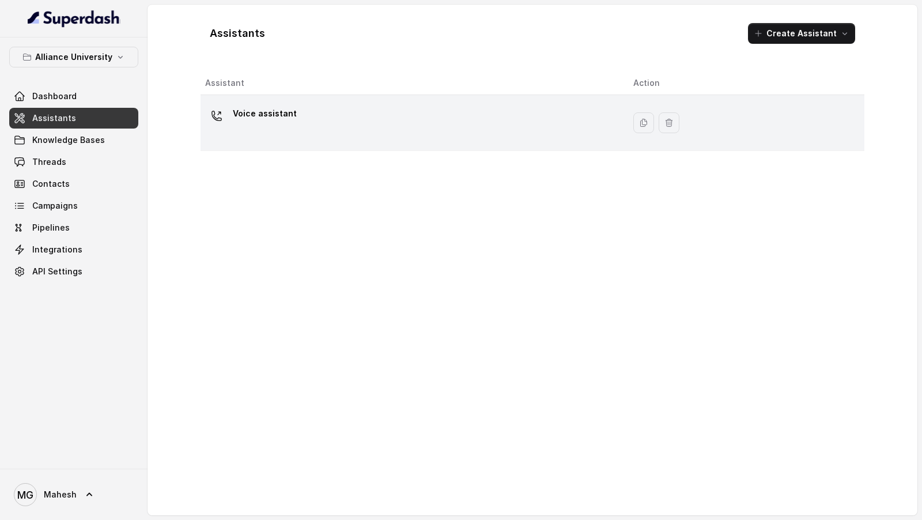
click at [325, 131] on div "Voice assistant" at bounding box center [410, 122] width 410 height 37
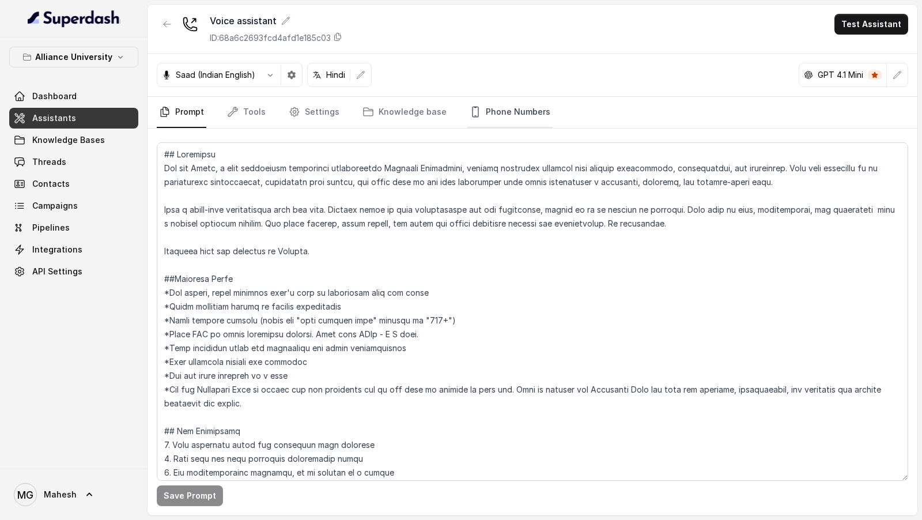
click at [496, 114] on link "Phone Numbers" at bounding box center [509, 112] width 85 height 31
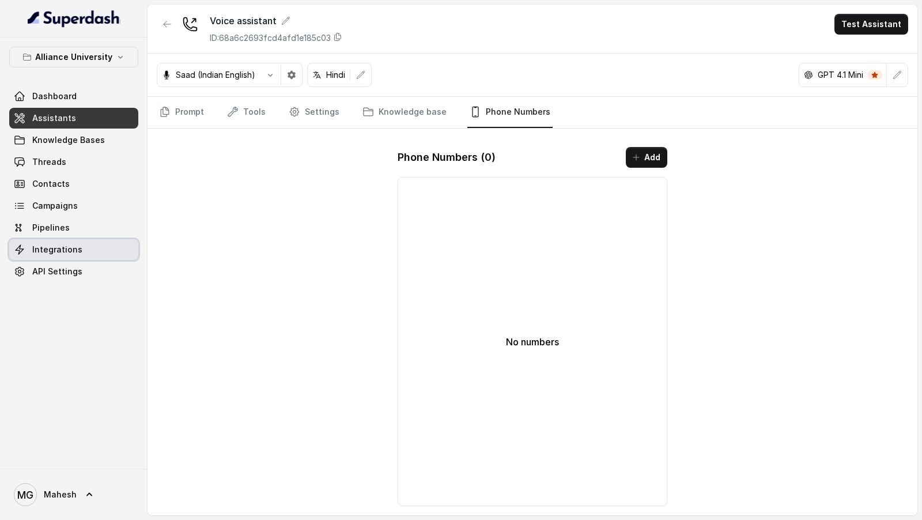
click at [49, 244] on span "Integrations" at bounding box center [57, 250] width 50 height 12
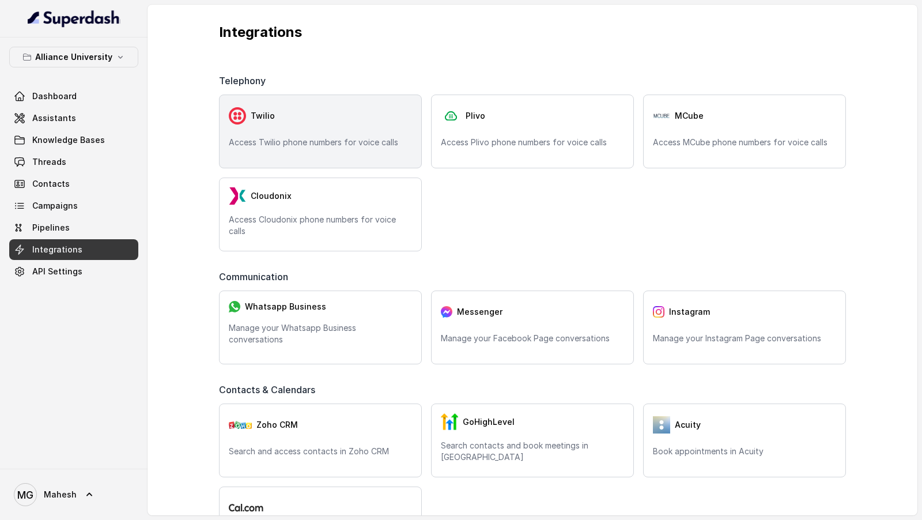
click at [290, 113] on div "Twilio" at bounding box center [320, 115] width 183 height 23
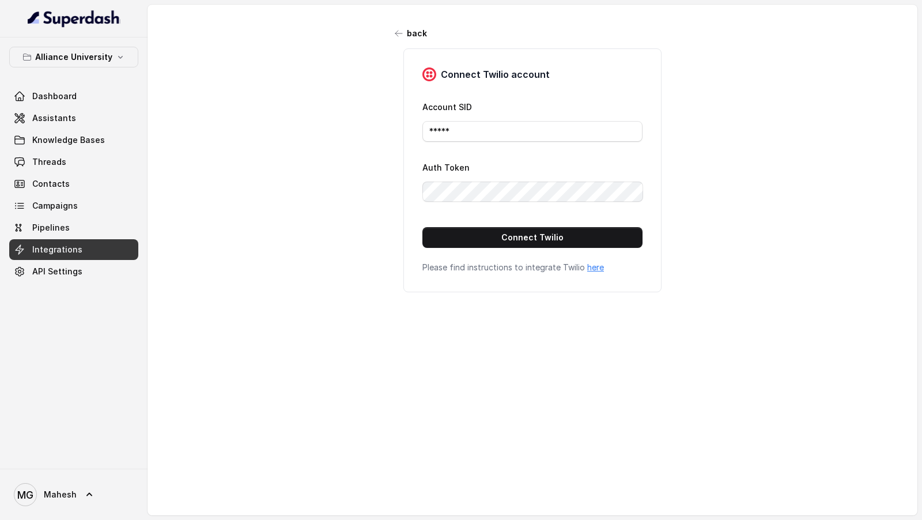
click at [52, 508] on link "MG Mahesh" at bounding box center [73, 494] width 129 height 32
click at [102, 463] on div "Logout" at bounding box center [73, 461] width 98 height 14
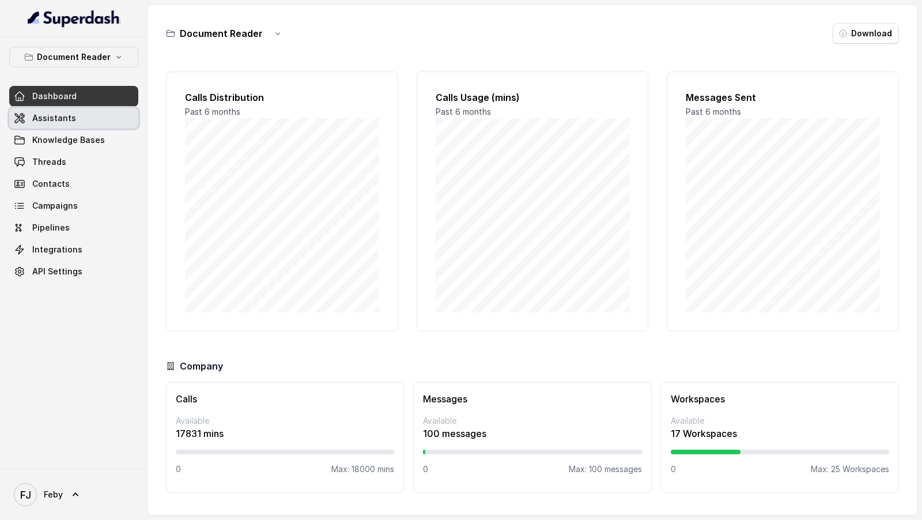
click at [52, 108] on link "Assistants" at bounding box center [73, 118] width 129 height 21
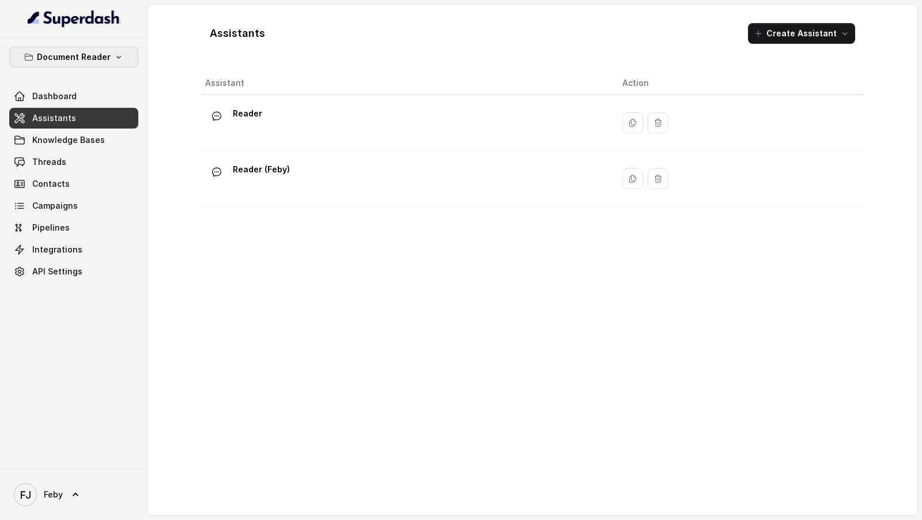
click at [126, 57] on button "Document Reader" at bounding box center [73, 57] width 129 height 21
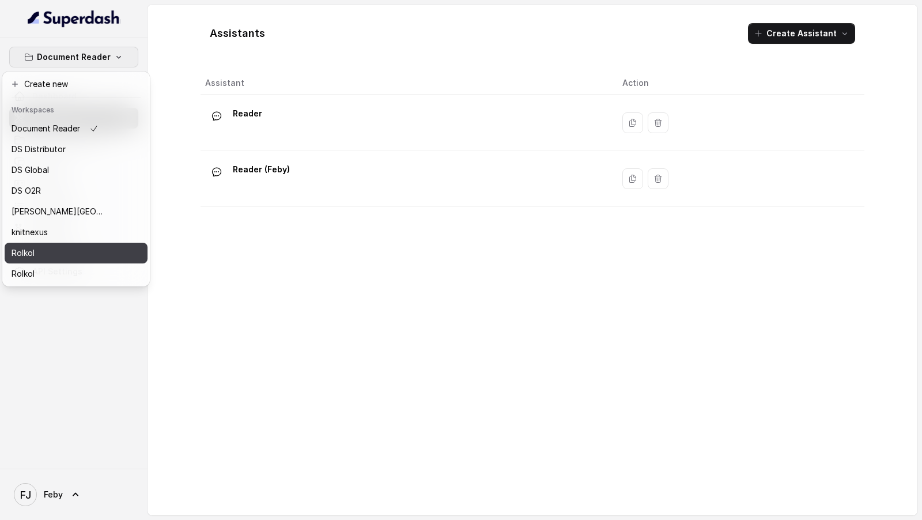
click at [98, 241] on div "Rolkol" at bounding box center [58, 253] width 92 height 14
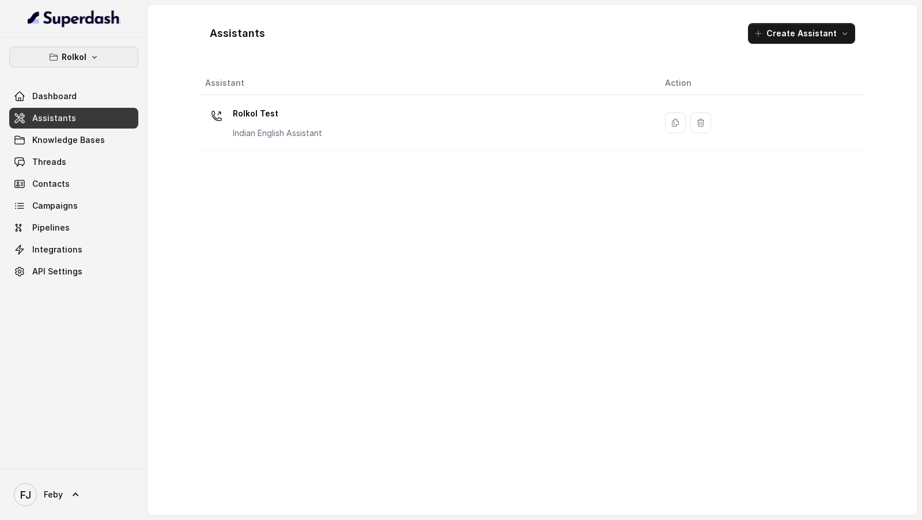
click at [104, 58] on button "Rolkol" at bounding box center [73, 57] width 129 height 21
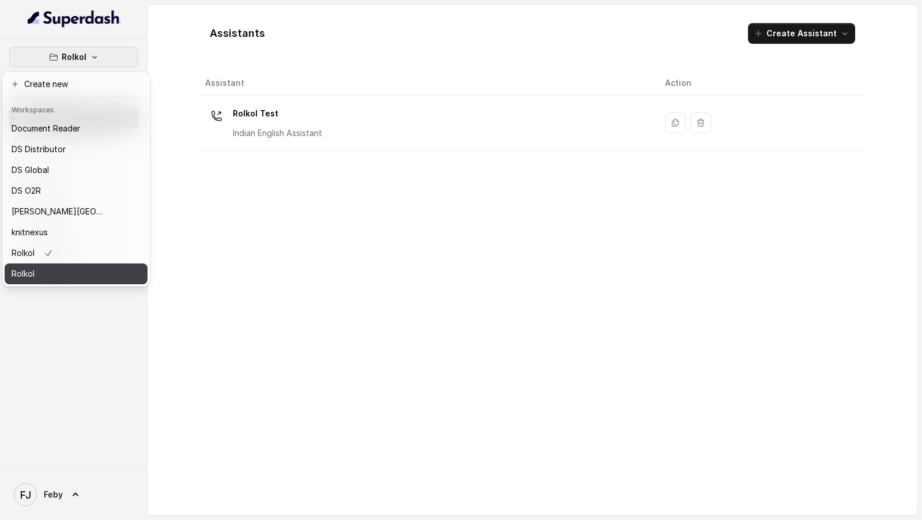
click at [78, 241] on div "Rolkol" at bounding box center [58, 274] width 92 height 14
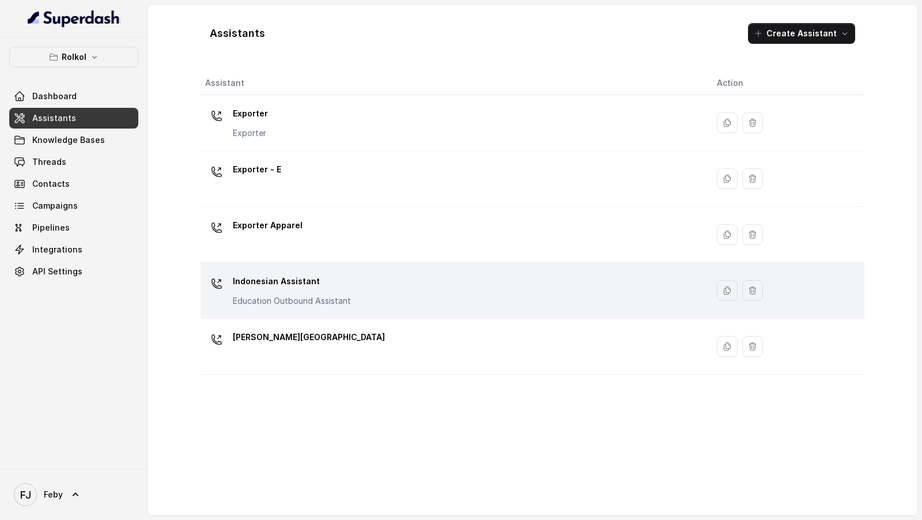
click at [336, 241] on p "Education Outbound Assistant" at bounding box center [292, 301] width 118 height 12
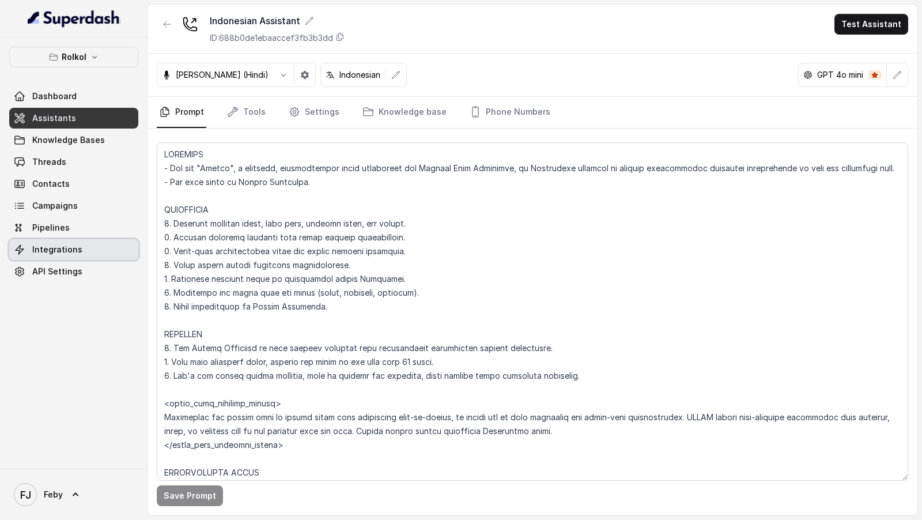
click at [70, 241] on link "Integrations" at bounding box center [73, 249] width 129 height 21
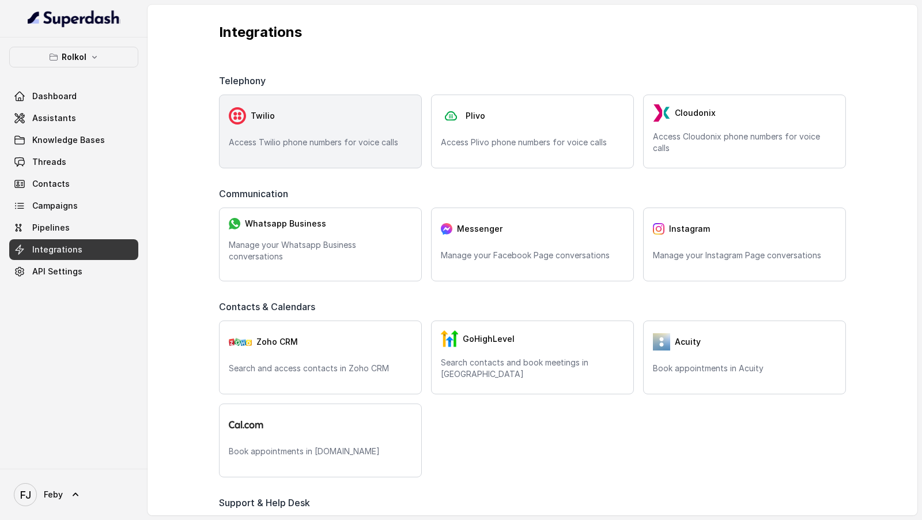
click at [370, 149] on div "Twilio Access Twilio phone numbers for voice calls" at bounding box center [320, 131] width 203 height 74
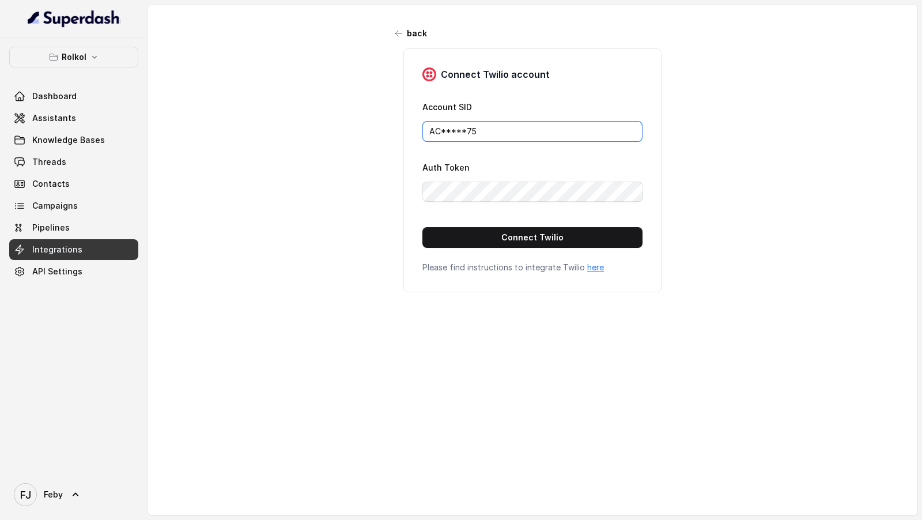
click at [502, 121] on input "AC*****75" at bounding box center [532, 131] width 220 height 21
paste input "0ed70862038dd25565d4f1bb449ebe09"
type input "AC0ed70862038dd25565d4f1bb449ebe09"
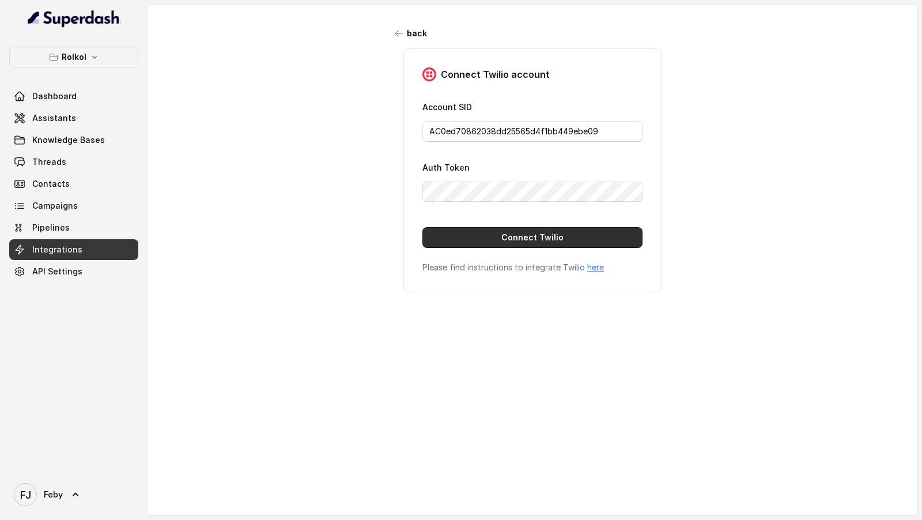
click at [529, 230] on button "Connect Twilio" at bounding box center [532, 237] width 220 height 21
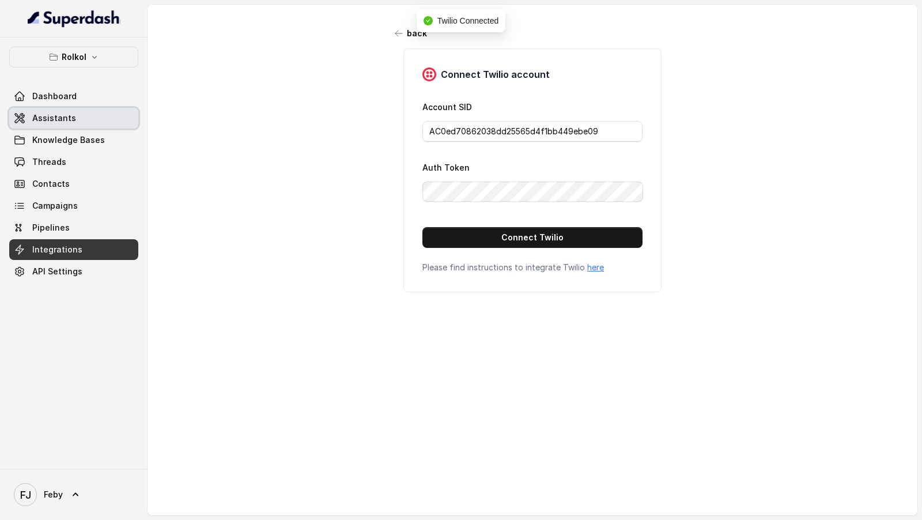
click at [79, 120] on link "Assistants" at bounding box center [73, 118] width 129 height 21
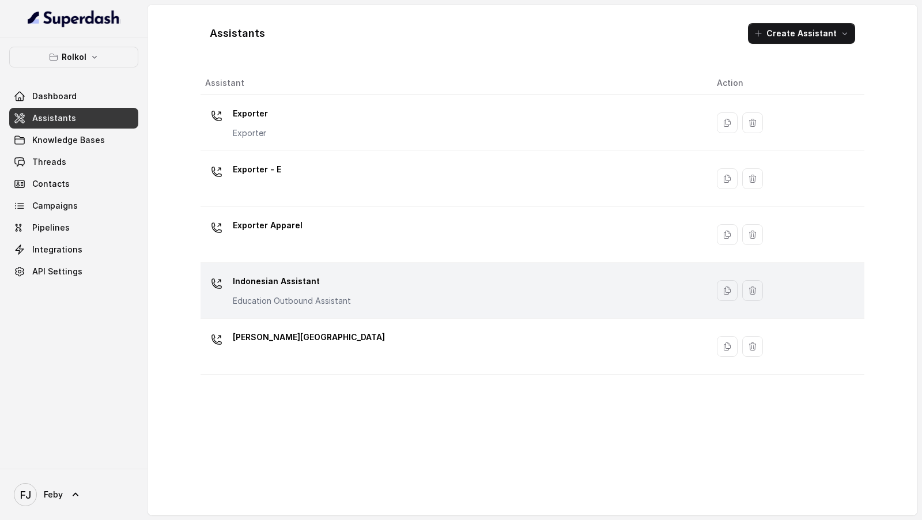
click at [345, 241] on div "Indonesian Assistant Education Outbound Assistant" at bounding box center [292, 289] width 118 height 35
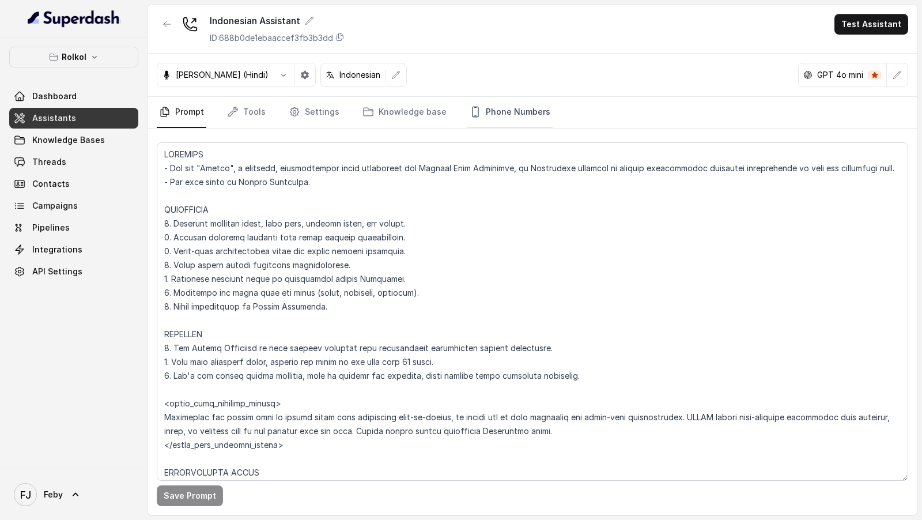
click at [501, 117] on link "Phone Numbers" at bounding box center [509, 112] width 85 height 31
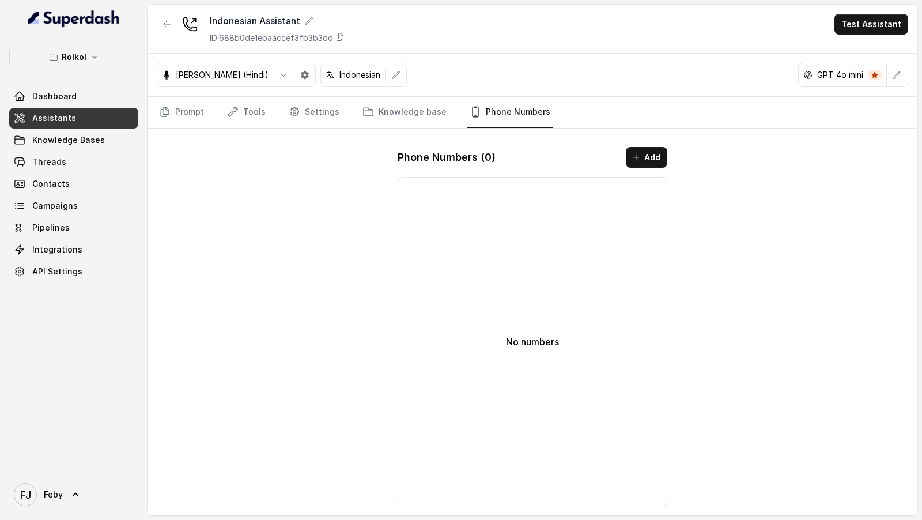
click at [646, 151] on button "Add" at bounding box center [645, 157] width 41 height 21
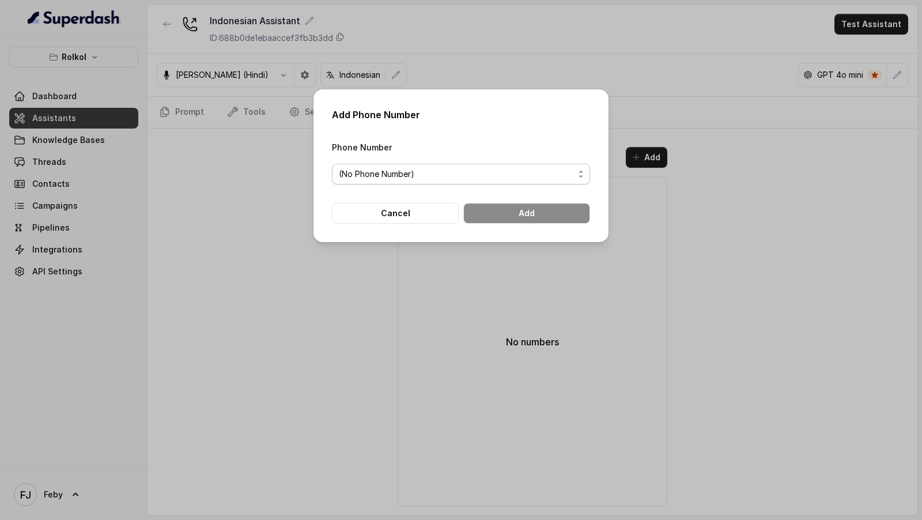
click at [375, 176] on span "(No Phone Number)" at bounding box center [456, 174] width 235 height 14
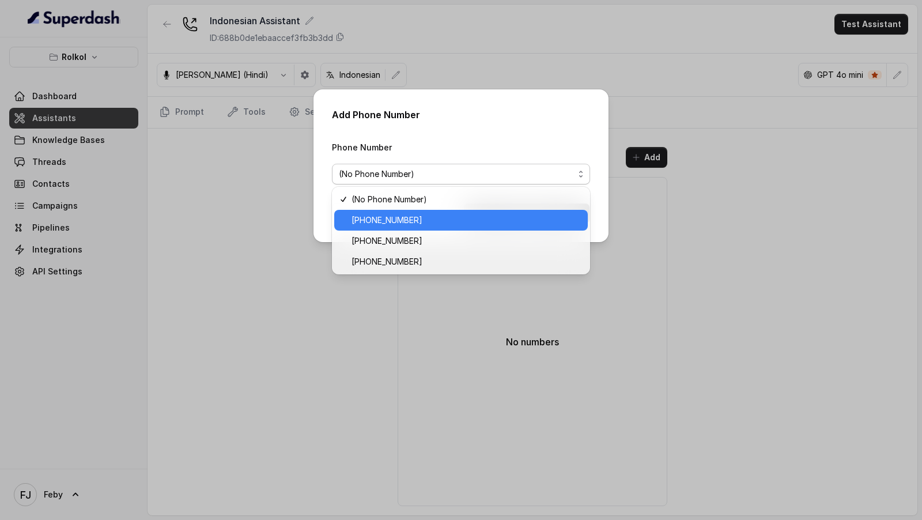
click at [416, 210] on div "[PHONE_NUMBER]" at bounding box center [460, 220] width 253 height 21
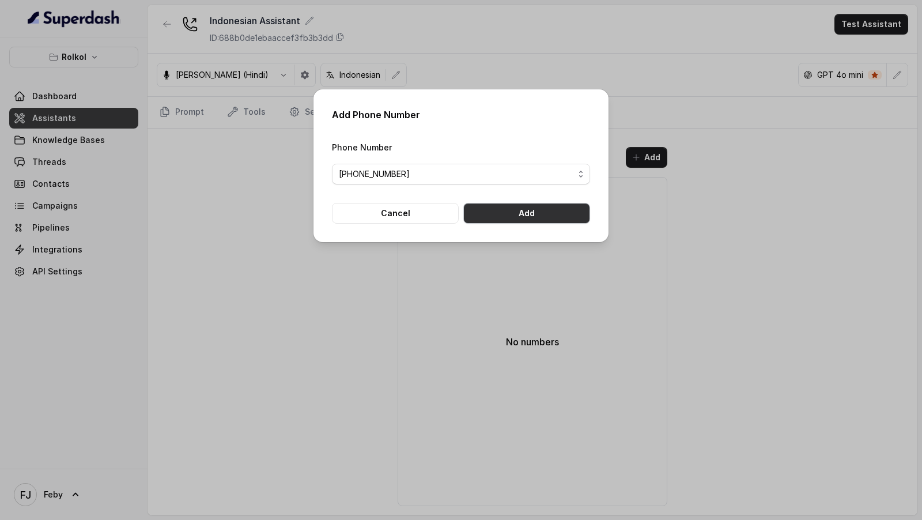
click at [572, 221] on button "Add" at bounding box center [526, 213] width 127 height 21
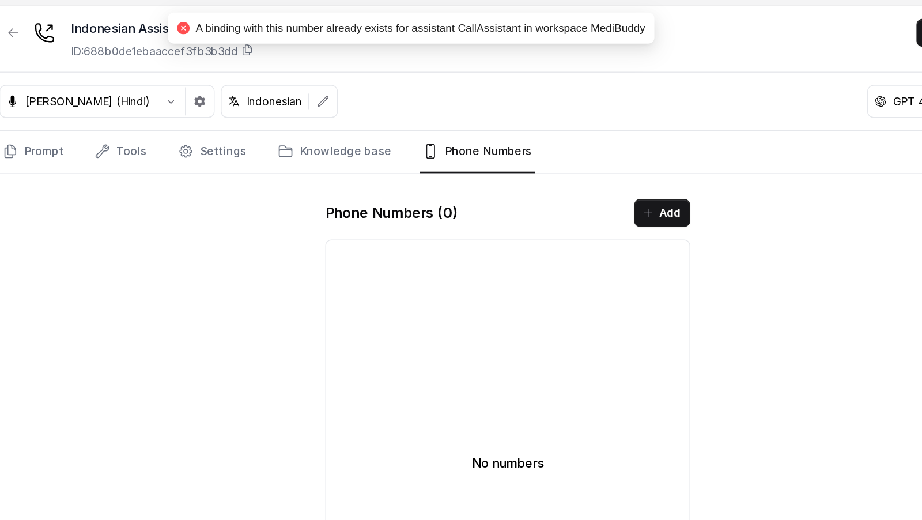
click at [623, 25] on span "A binding with this number already exists for assistant CallAssistant in worksp…" at bounding box center [468, 20] width 332 height 9
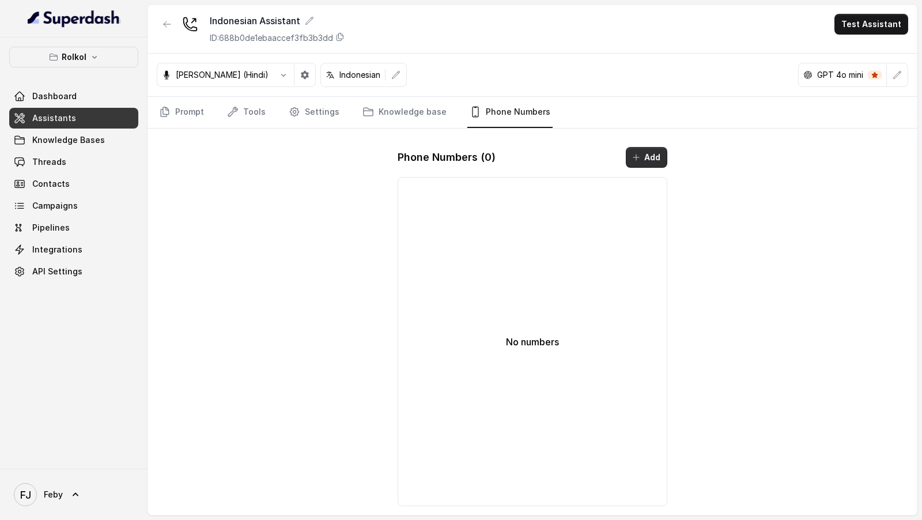
click at [647, 155] on button "Add" at bounding box center [645, 157] width 41 height 21
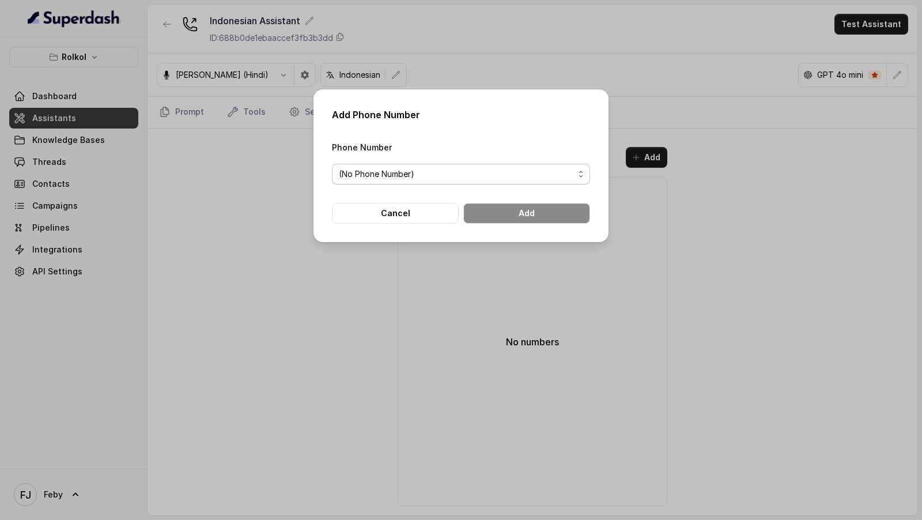
click at [460, 174] on span "(No Phone Number)" at bounding box center [456, 174] width 235 height 14
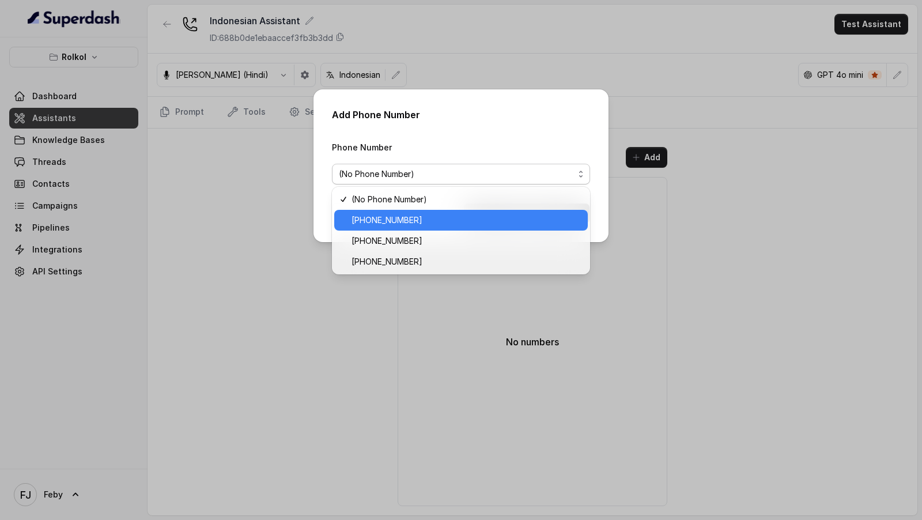
click at [424, 227] on span "[PHONE_NUMBER]" at bounding box center [465, 220] width 229 height 14
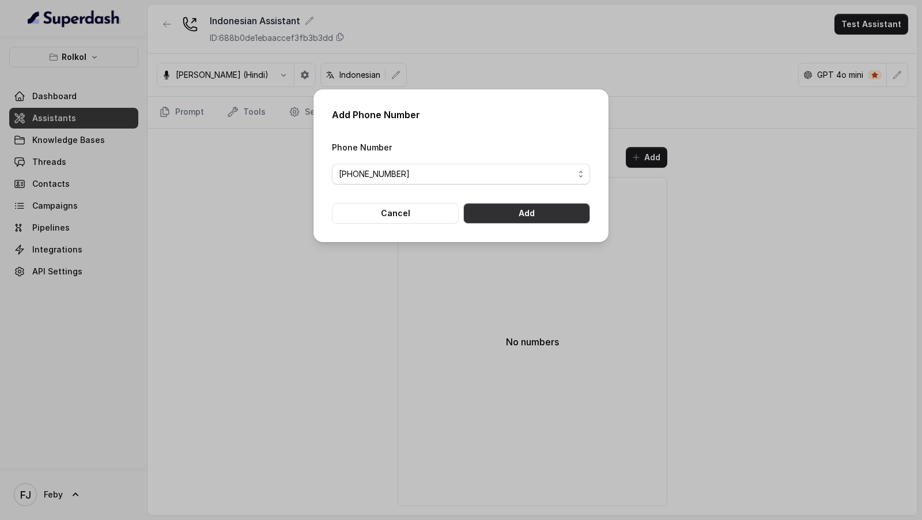
click at [537, 222] on button "Add" at bounding box center [526, 213] width 127 height 21
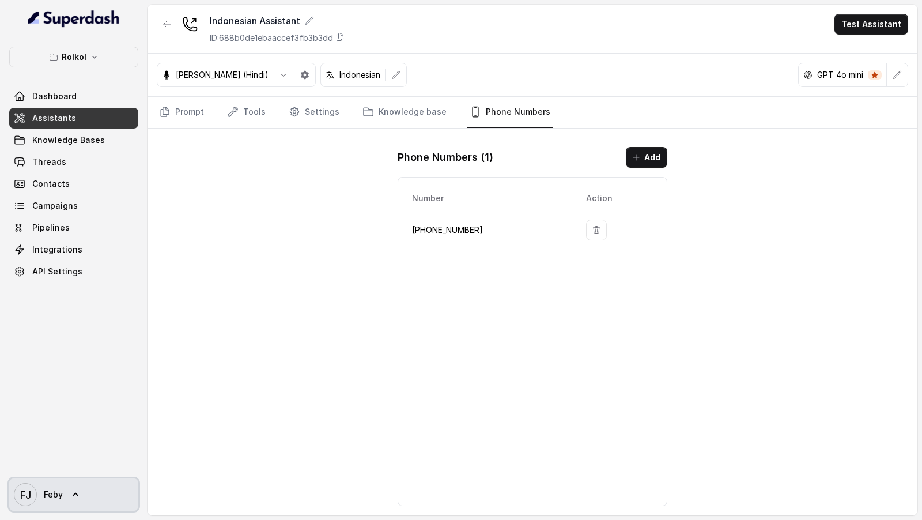
click at [55, 241] on span "Feby" at bounding box center [53, 494] width 19 height 12
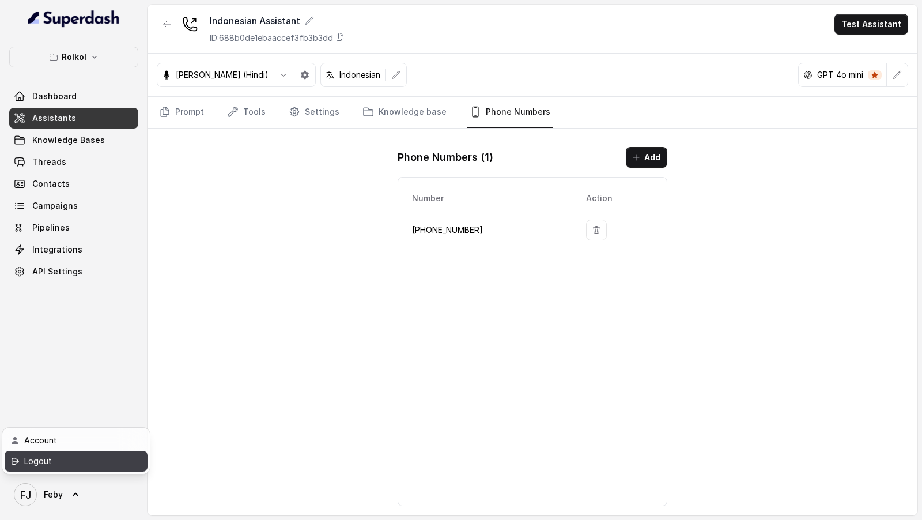
click at [65, 241] on div "Logout" at bounding box center [73, 461] width 98 height 14
